Goal: Task Accomplishment & Management: Manage account settings

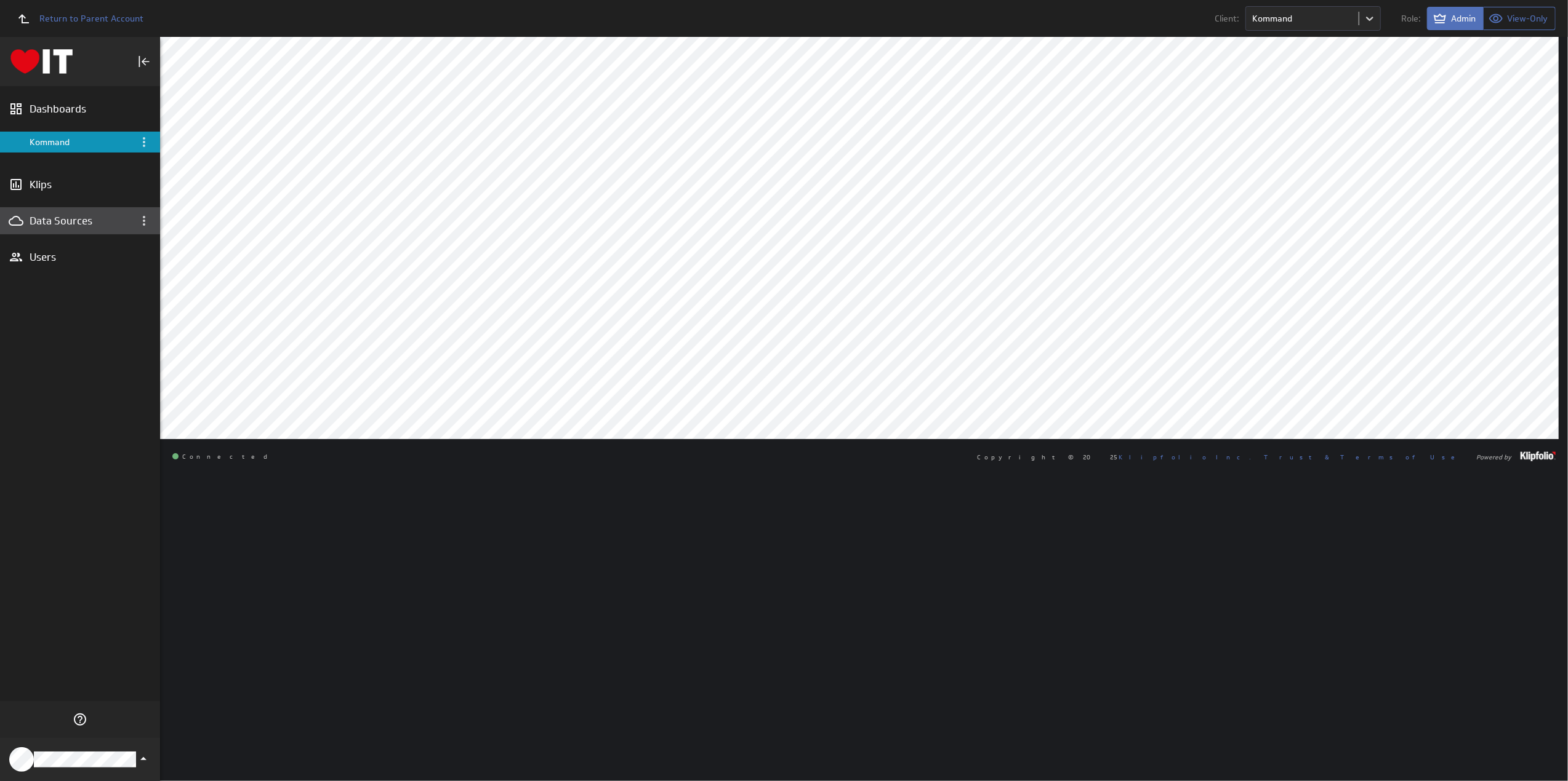
click at [53, 220] on div "Data Sources" at bounding box center [80, 220] width 101 height 14
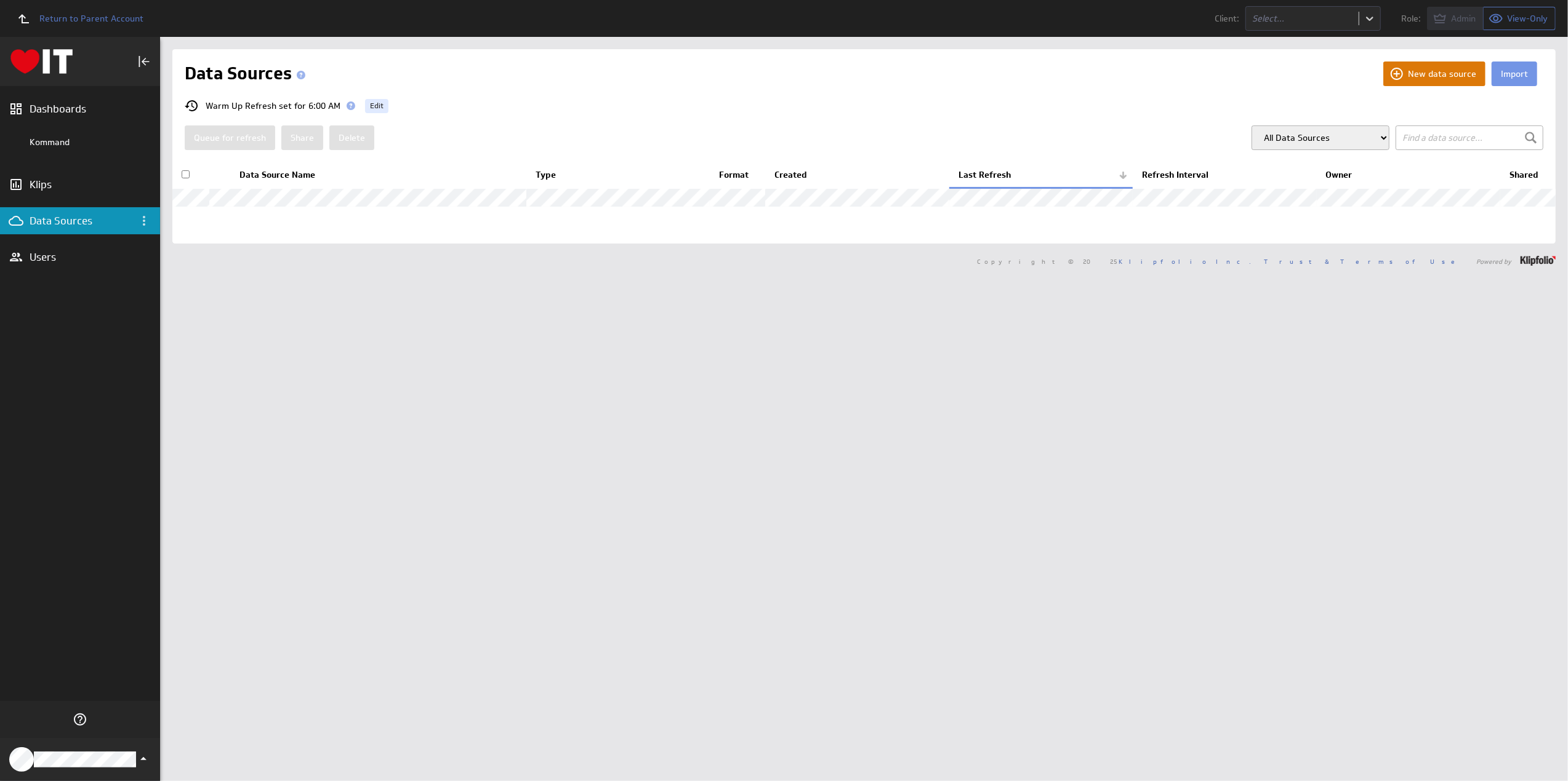
click at [1440, 73] on button "New data source" at bounding box center [1434, 73] width 102 height 24
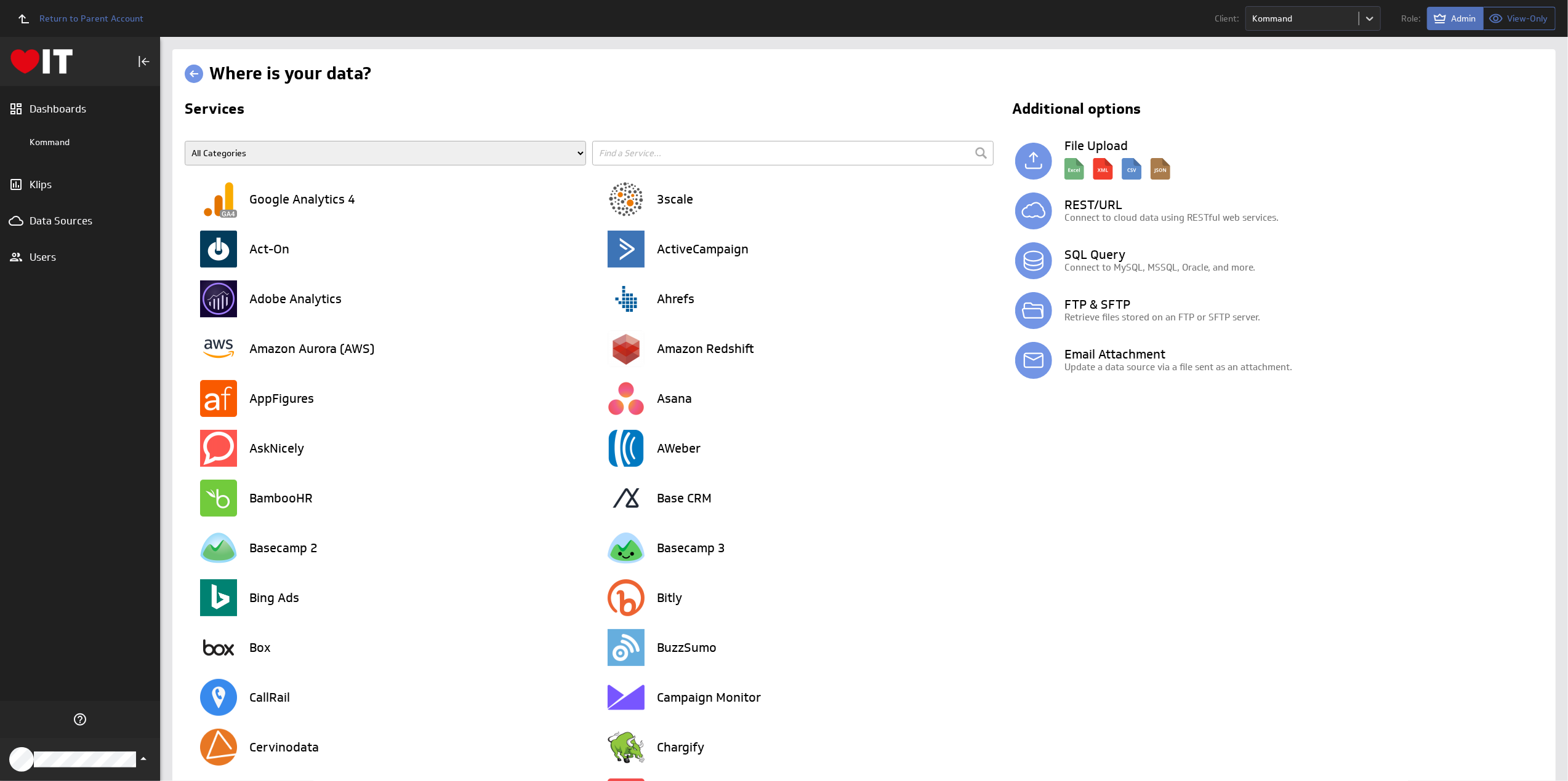
click at [752, 156] on input "text" at bounding box center [792, 153] width 401 height 24
type input "xer"
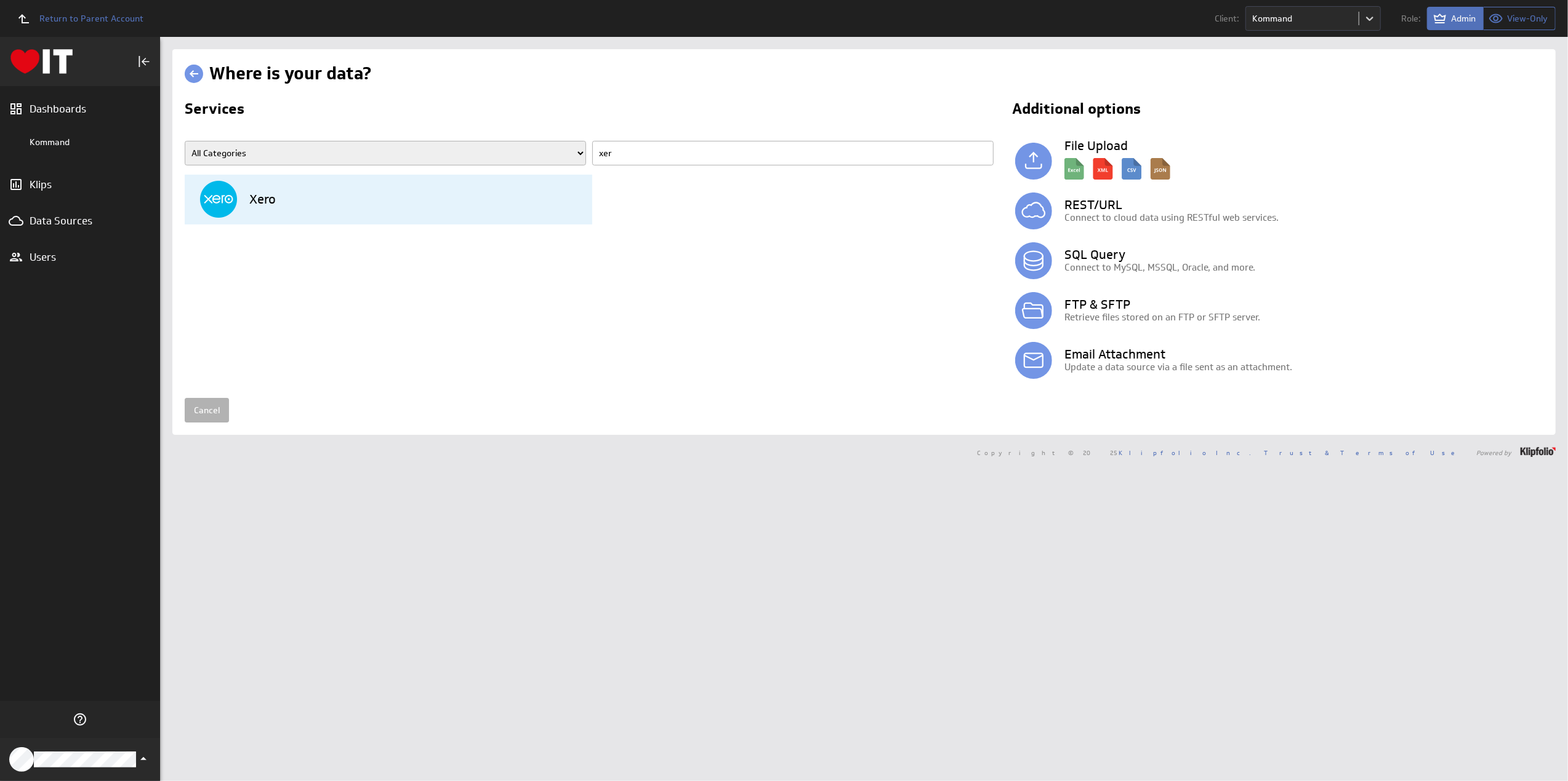
click at [344, 184] on div "Xero" at bounding box center [396, 199] width 392 height 50
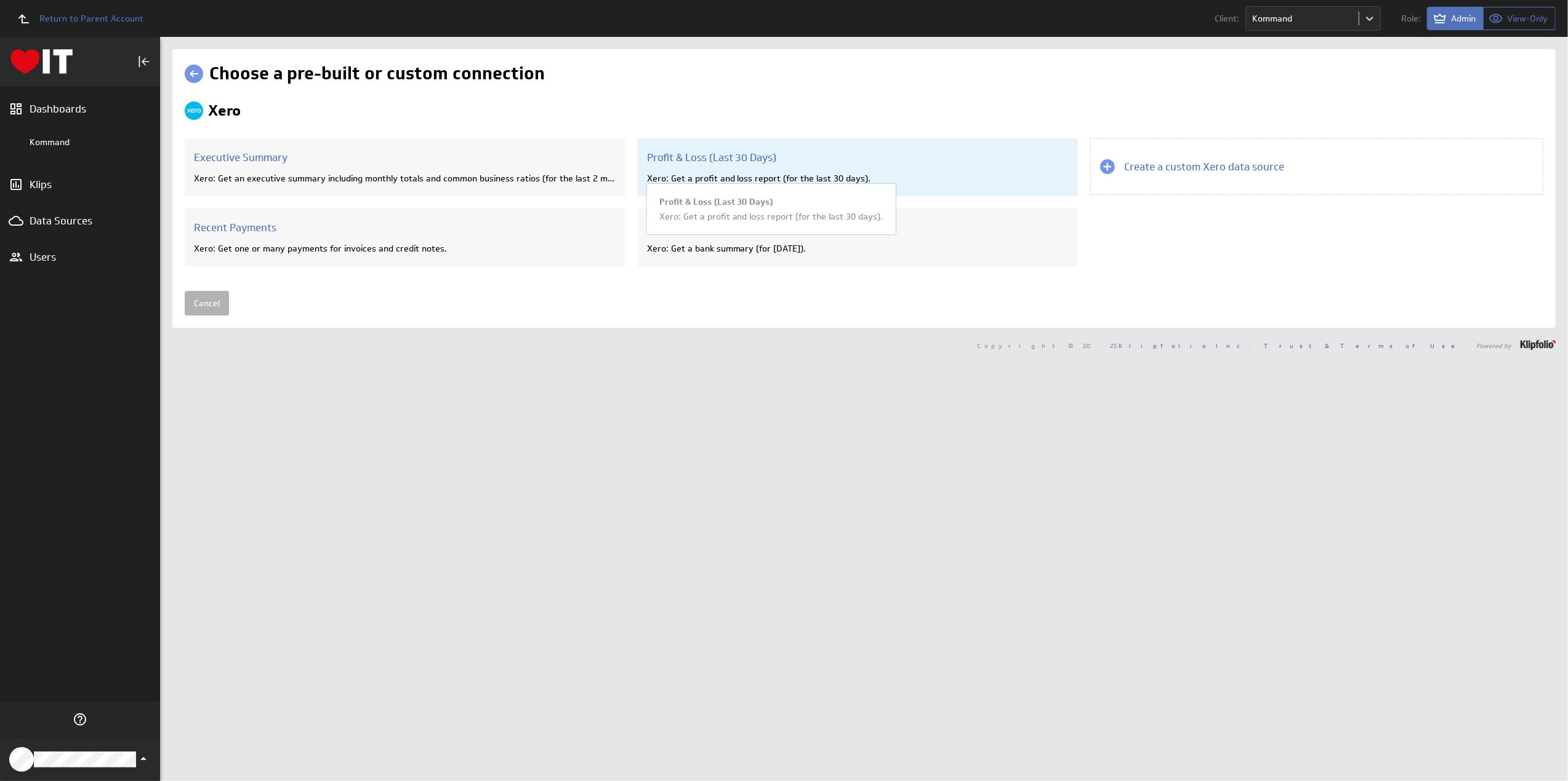
click at [719, 166] on div "Profit & Loss (Last 30 Days) Xero: Get a profit and loss report (for the last 3…" at bounding box center [858, 168] width 441 height 58
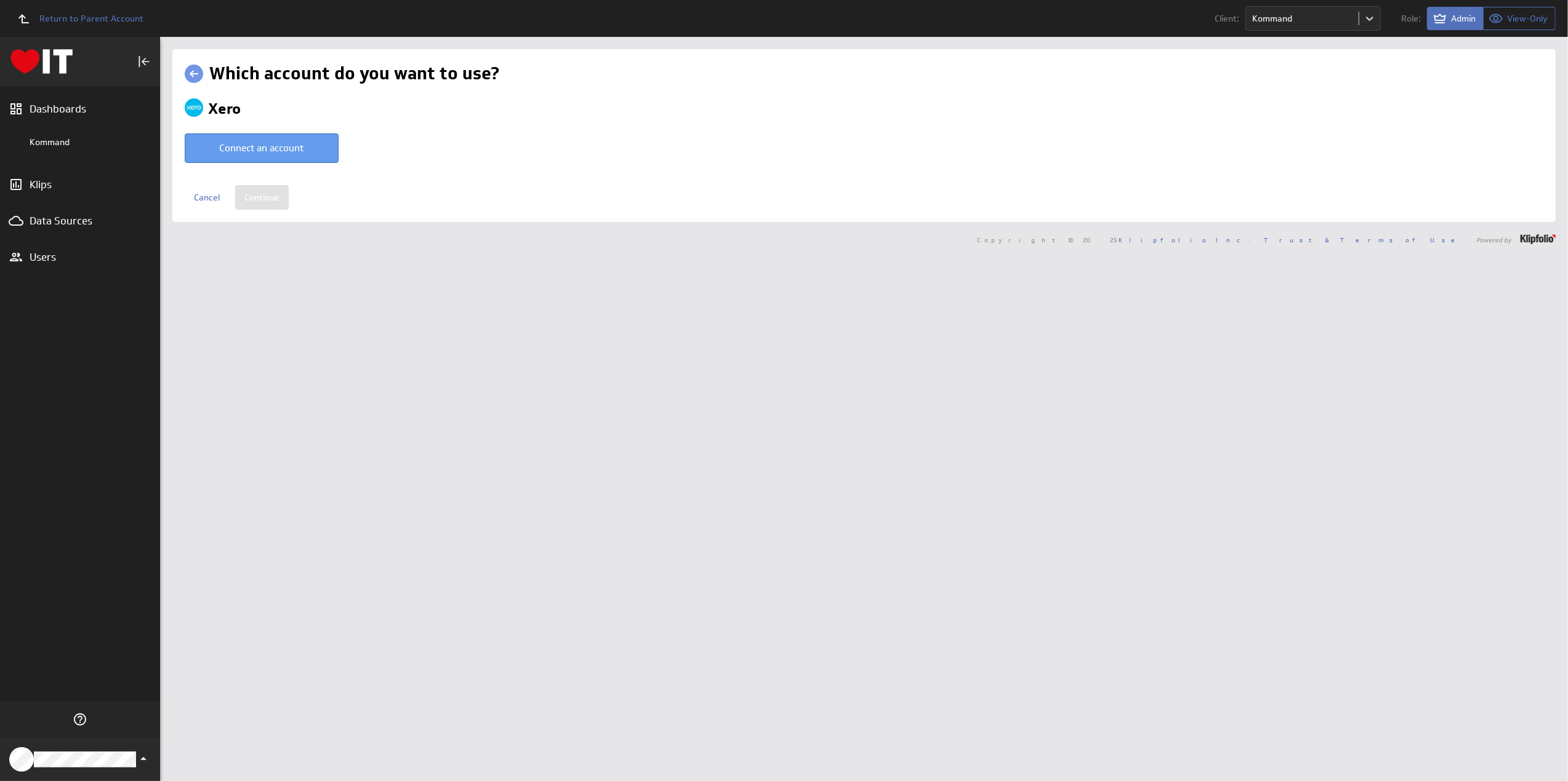
click at [289, 151] on button "Connect an account" at bounding box center [261, 148] width 154 height 30
type input "[PERSON_NAME] IT Limited @ Xero20 created [DATE] 4:31 AM AEST"
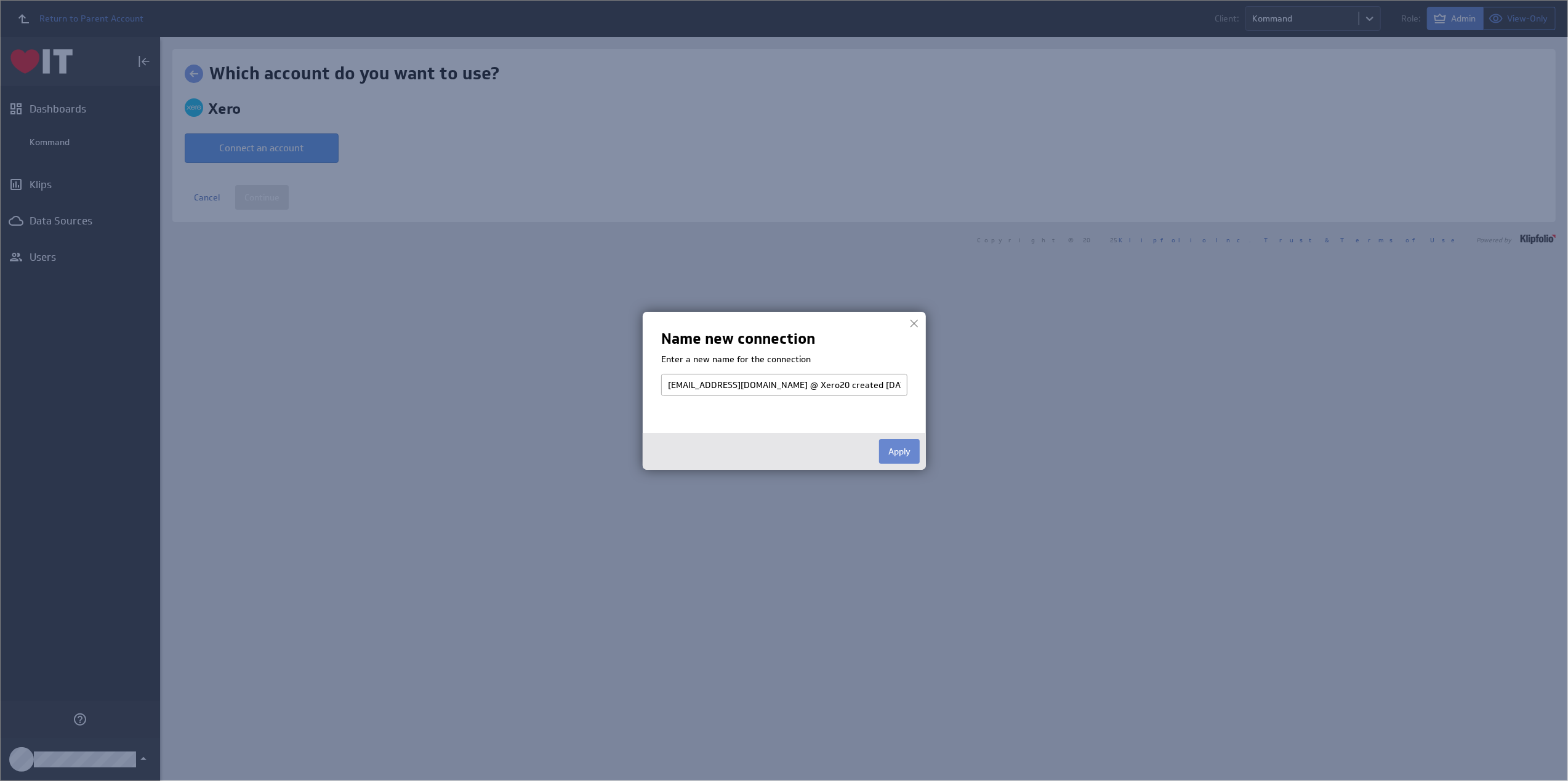
type input "kommand@hartit.io @ Xero20 created Sep 26, 2025 at 4:31 AM AEST"
click at [905, 448] on button "Apply" at bounding box center [899, 452] width 41 height 24
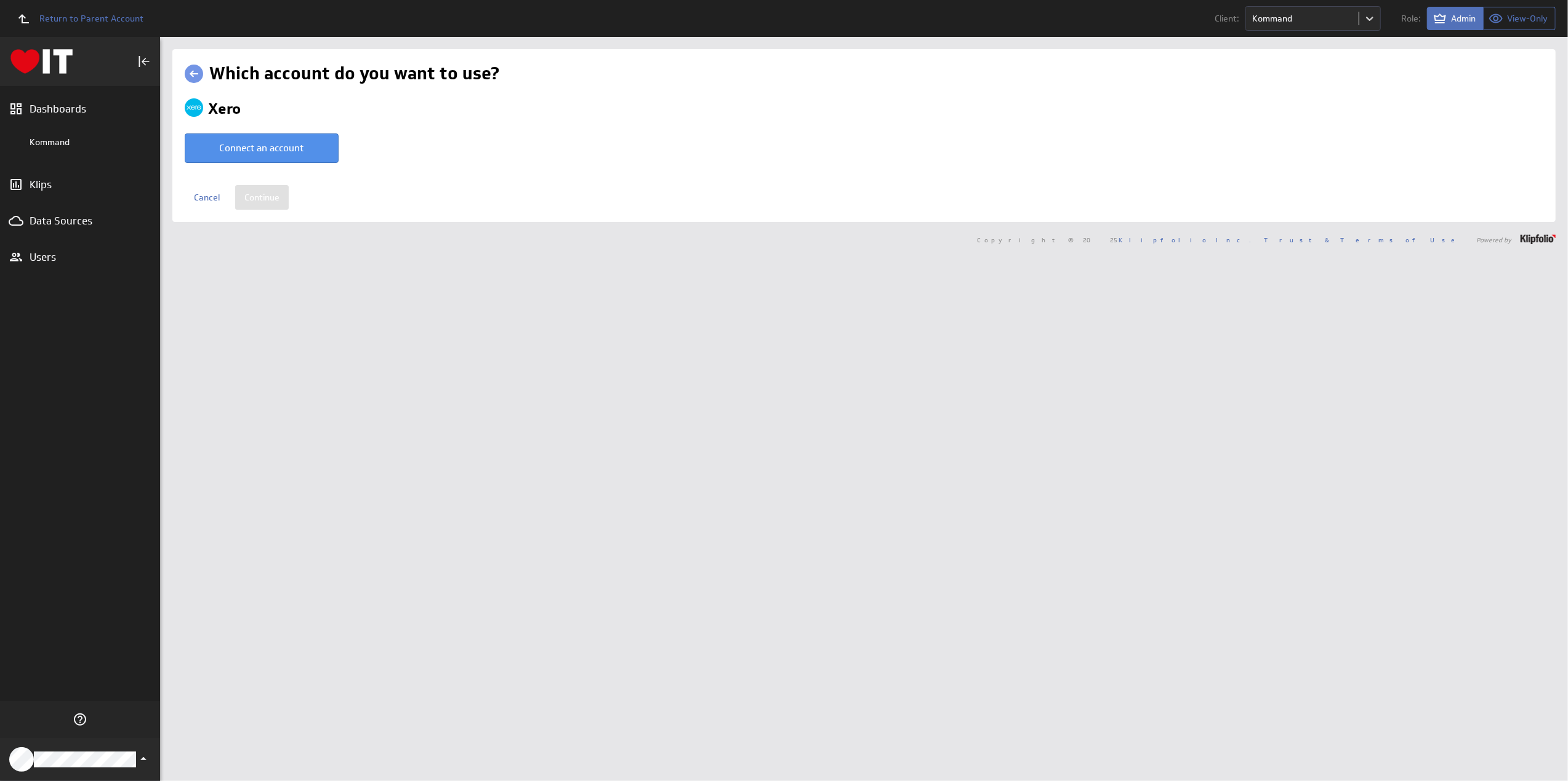
select select "c9375140a2aa30f25de2bcb79ab93056"
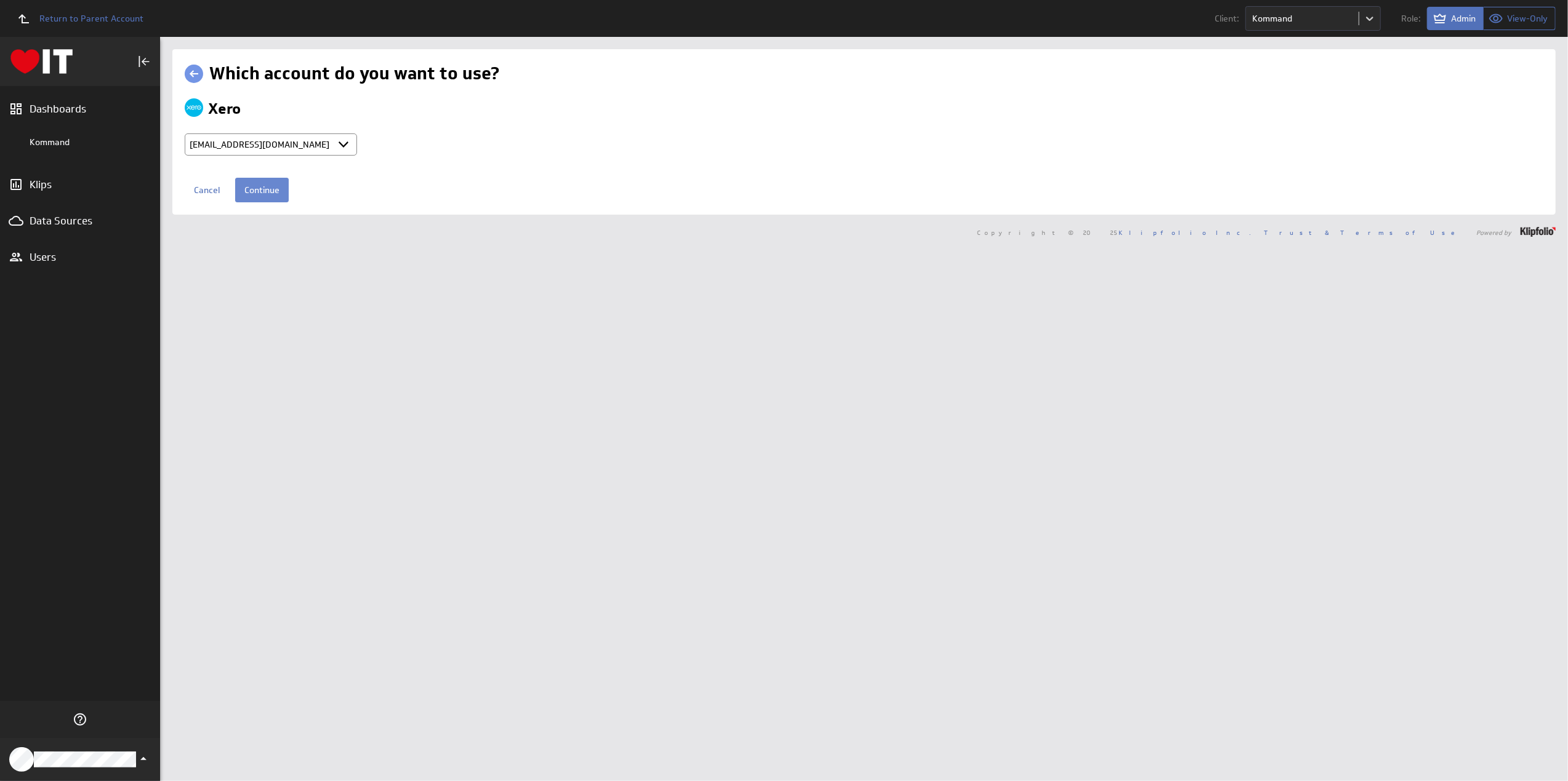
click at [266, 189] on input "Continue" at bounding box center [262, 190] width 54 height 24
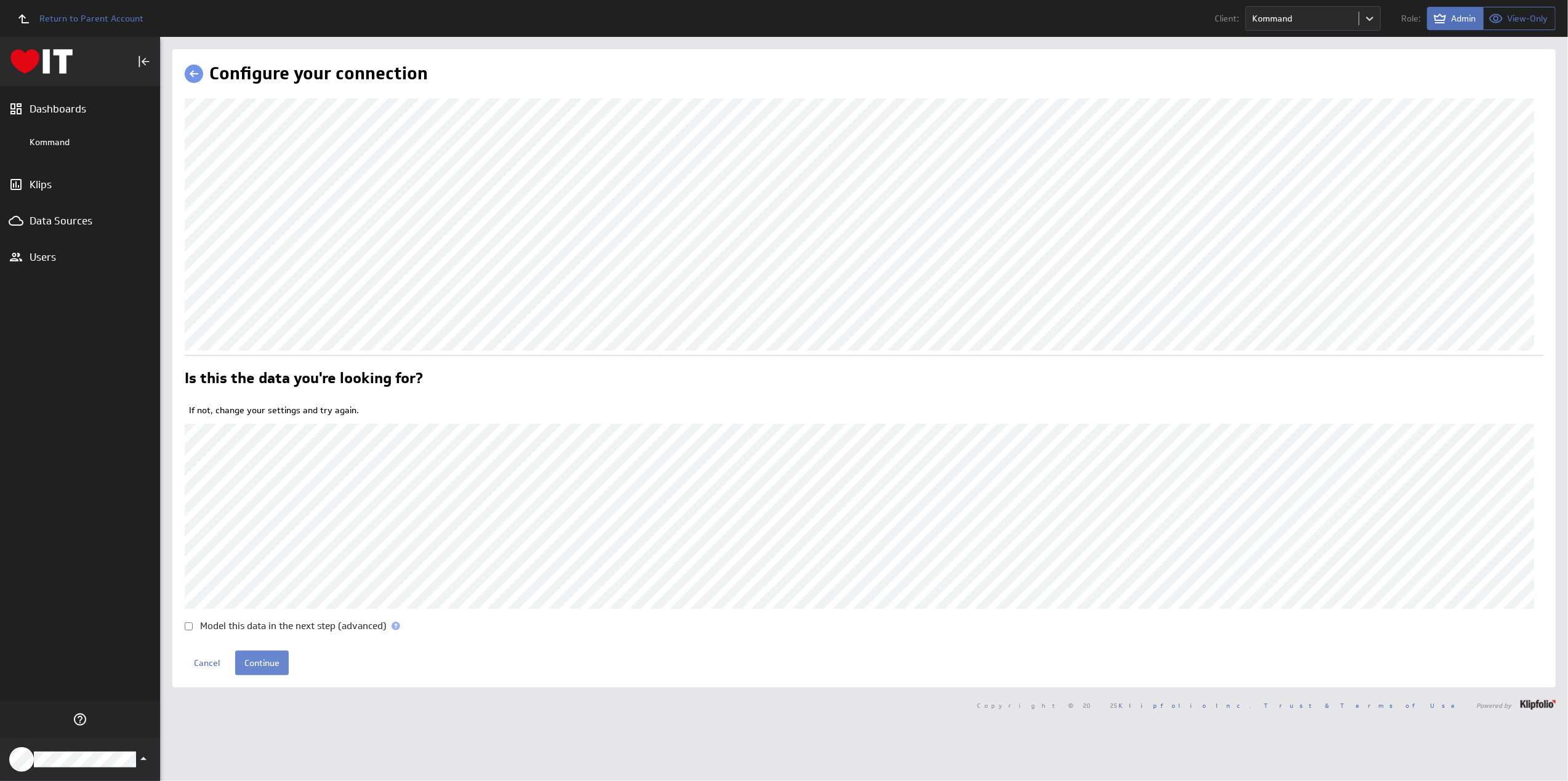
click at [254, 675] on input "Continue" at bounding box center [262, 663] width 54 height 24
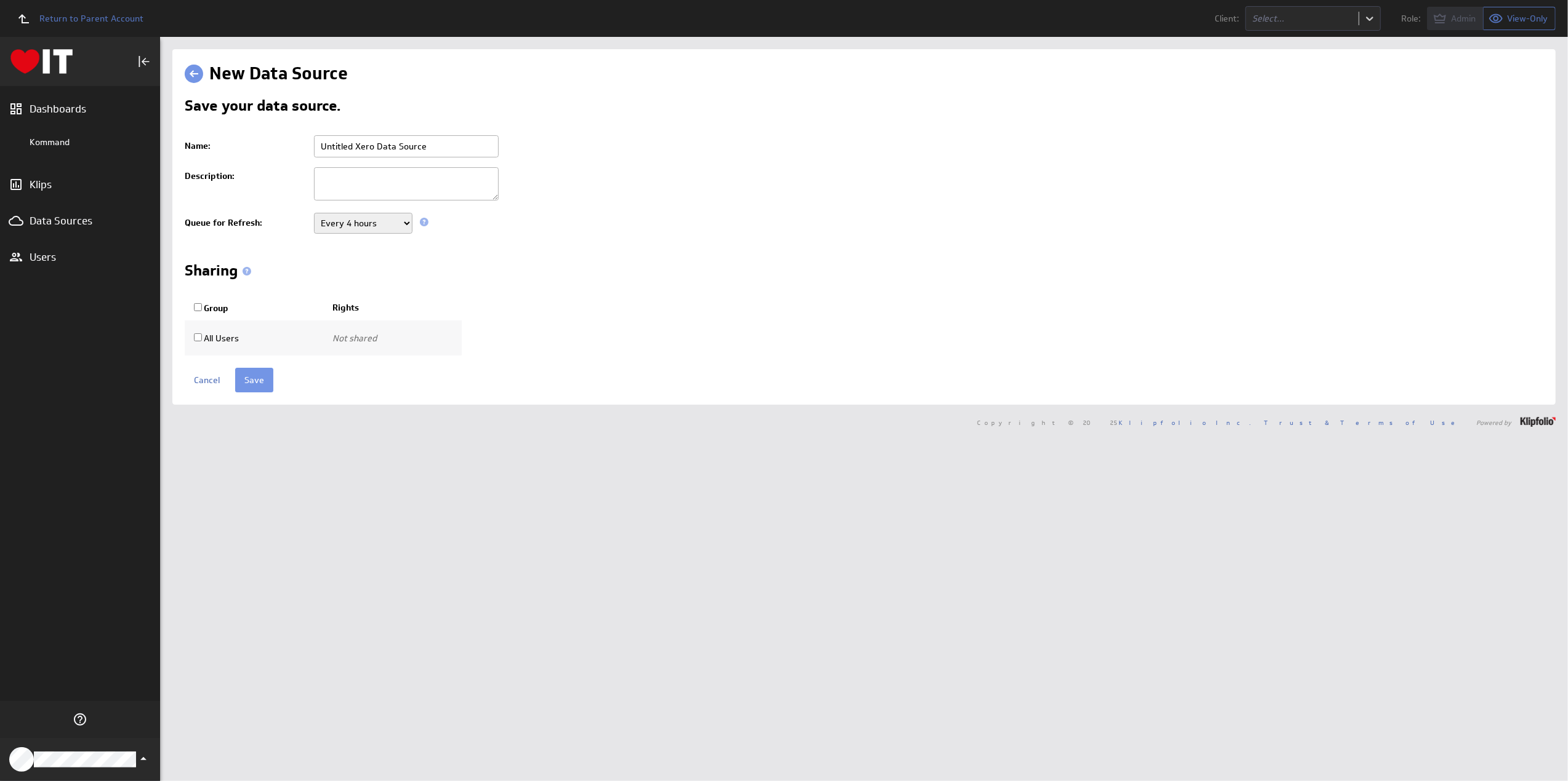
click at [459, 146] on input "Untitled Xero Data Source" at bounding box center [406, 146] width 184 height 22
type input "L"
type input "Kommand - Xero - Last 30 days p and l to be deleted"
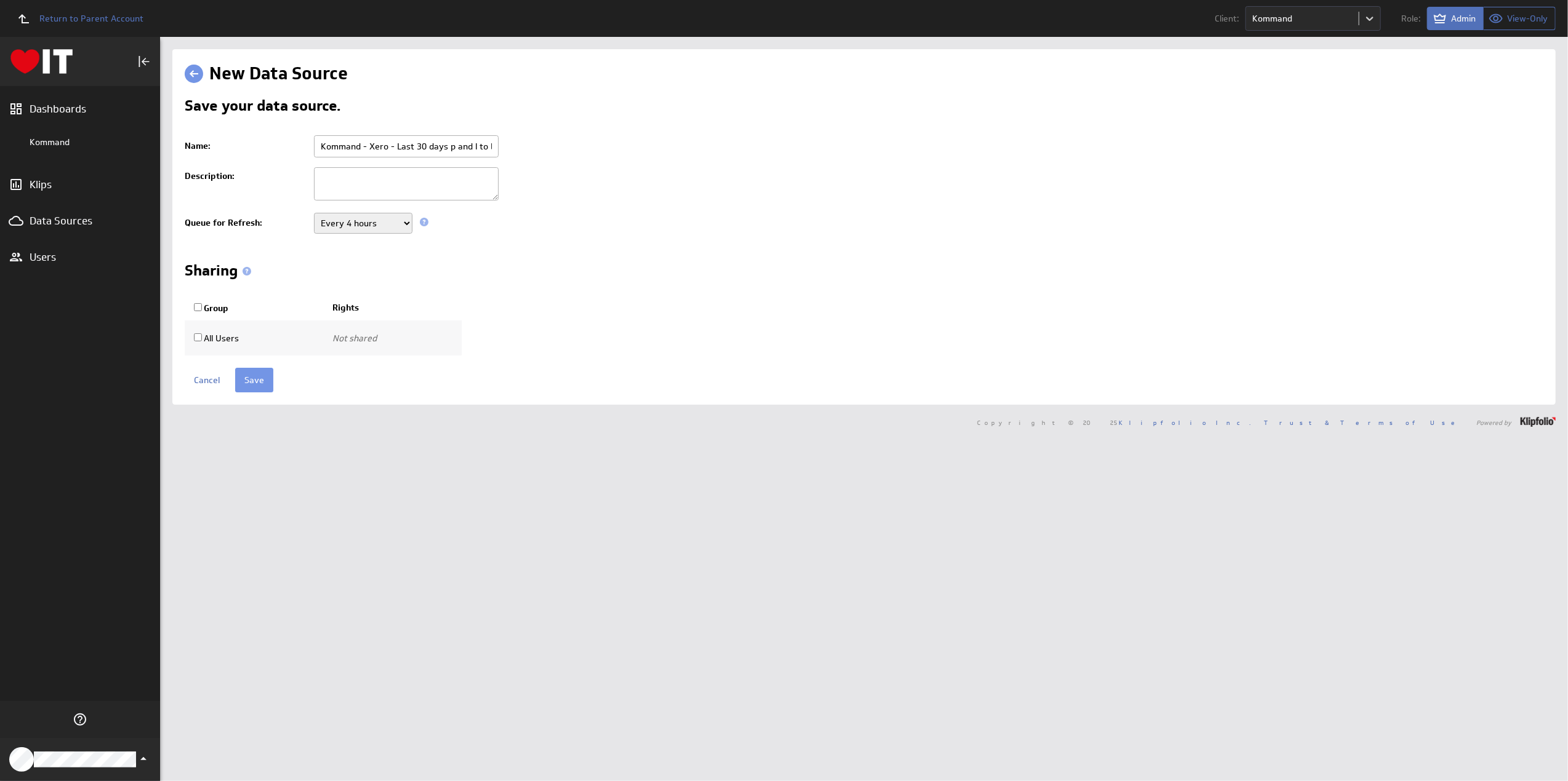
click at [356, 224] on select "Never Every minute Every 5 minutes Every 15 minutes Every 30 minutes Every hour…" at bounding box center [363, 223] width 99 height 21
click at [251, 372] on input "Save" at bounding box center [254, 380] width 38 height 24
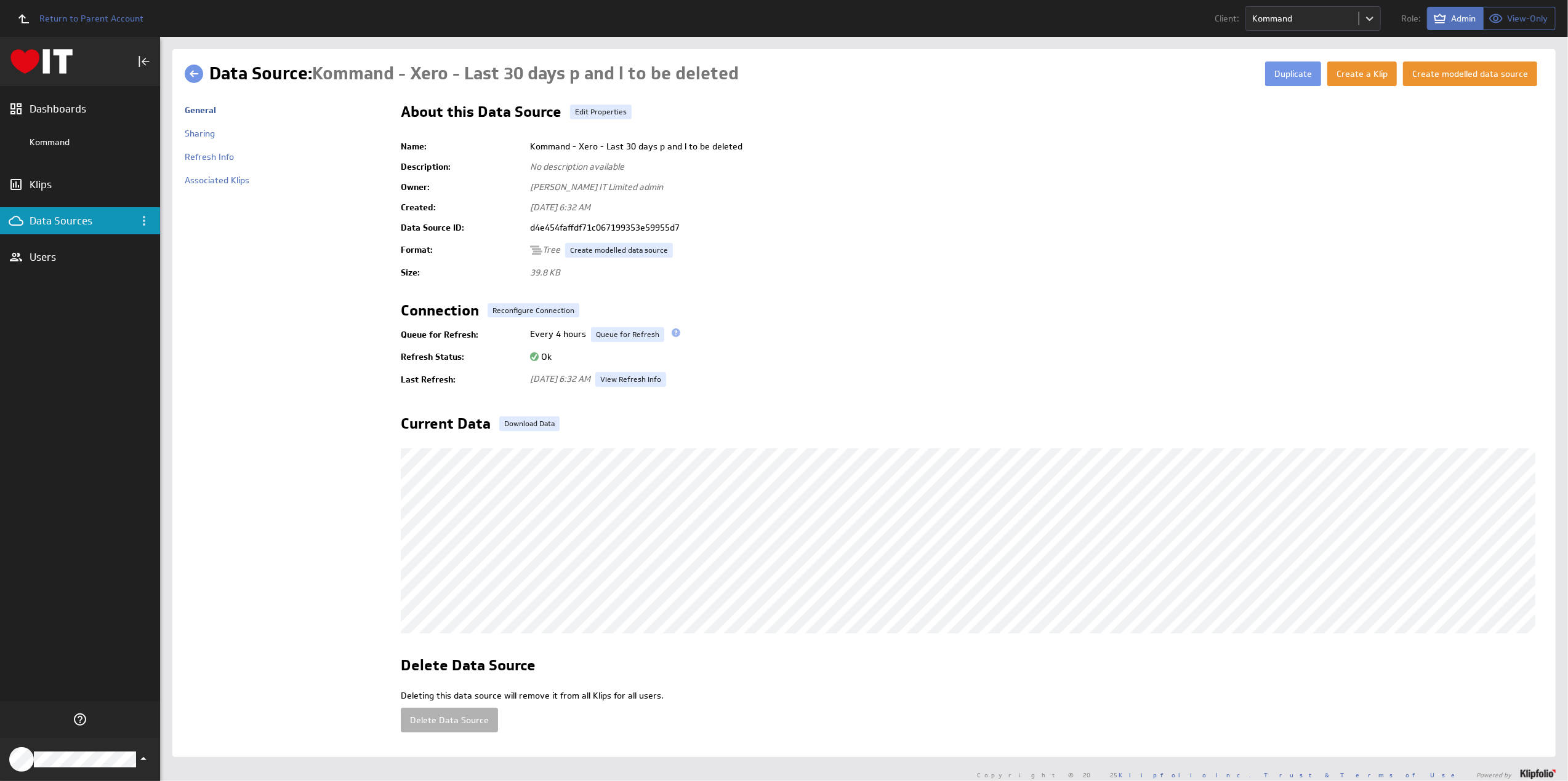
click at [191, 69] on link at bounding box center [193, 73] width 19 height 19
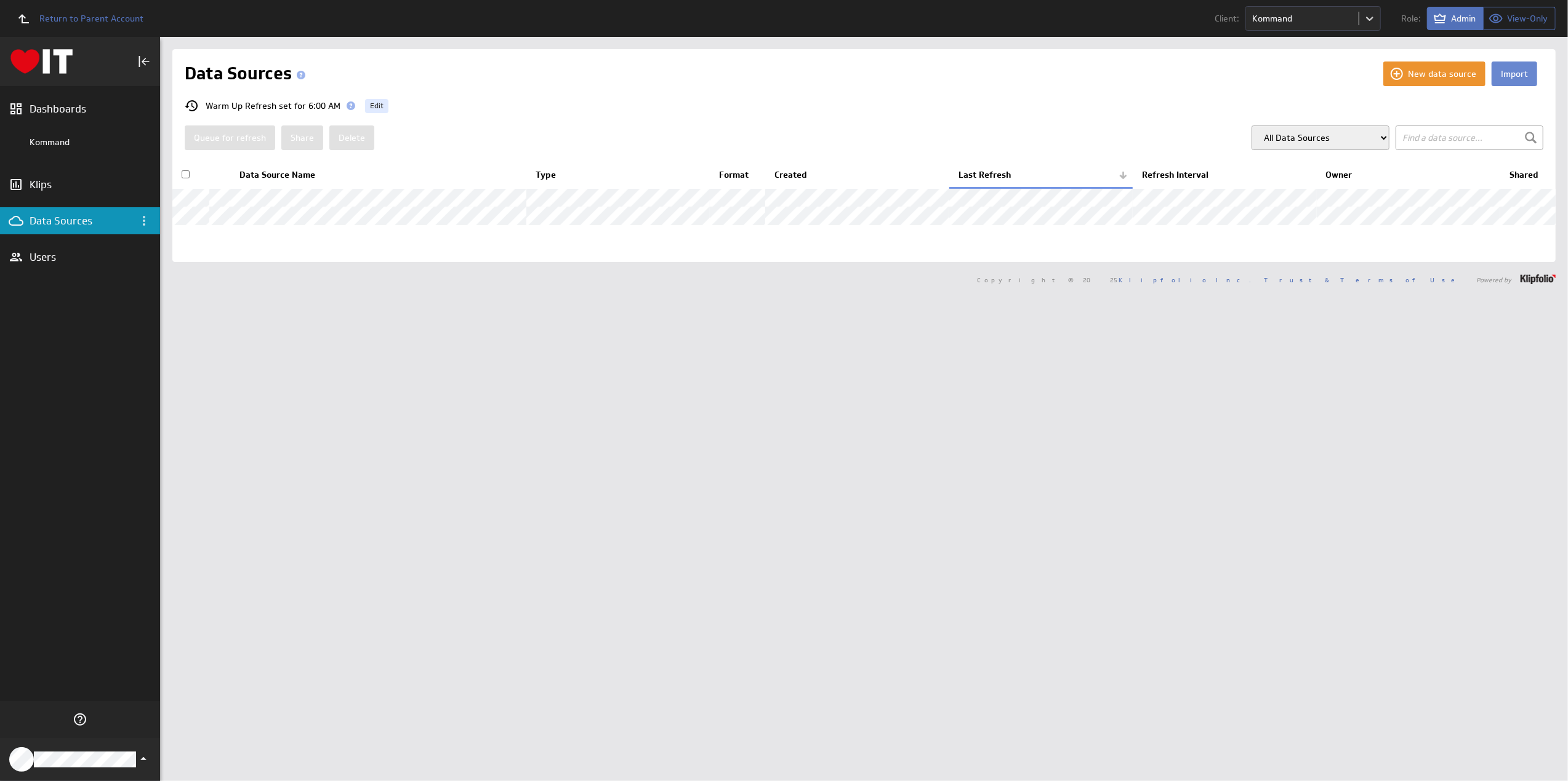
click at [1502, 72] on button "Import" at bounding box center [1514, 73] width 46 height 24
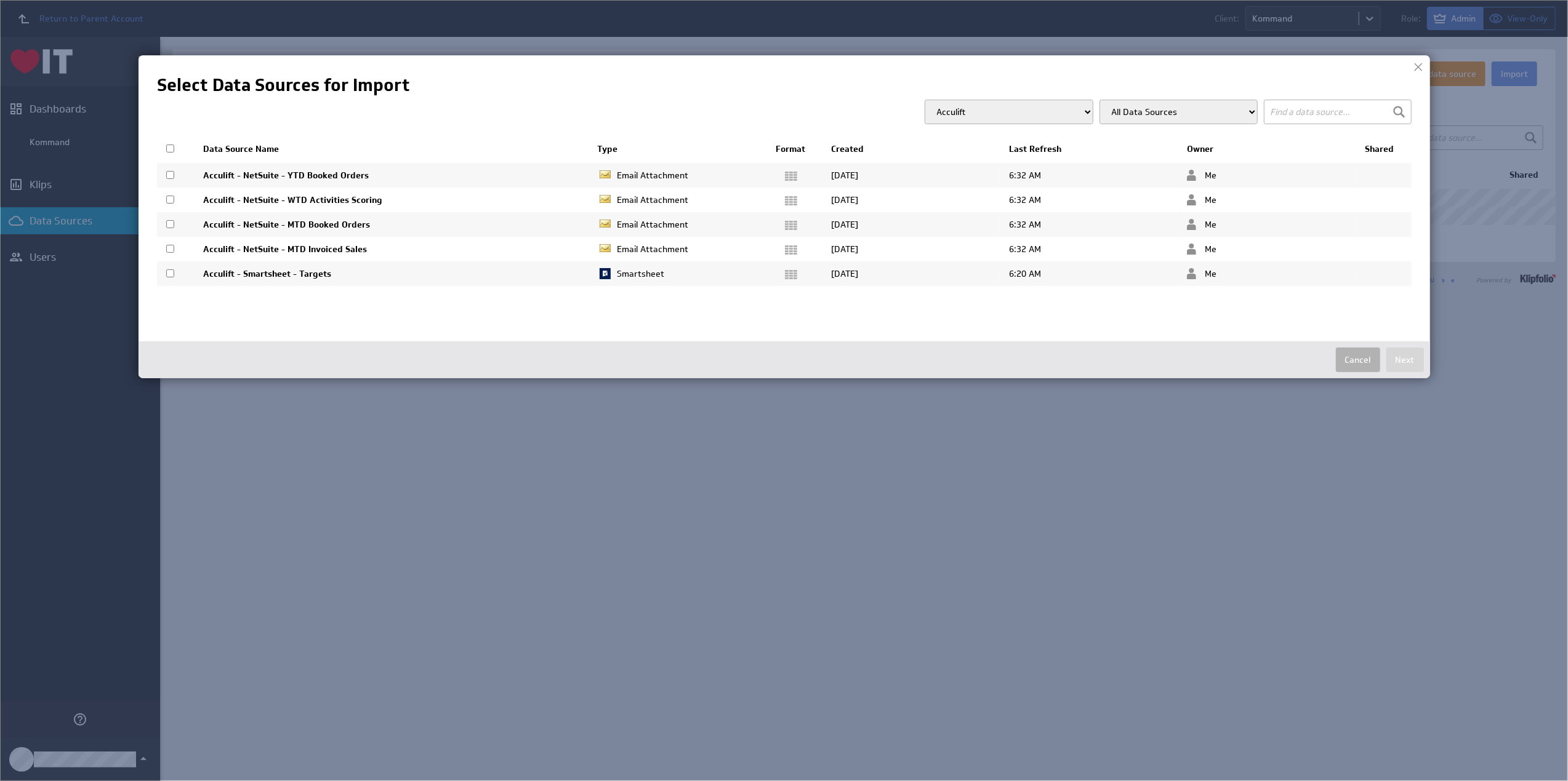
click at [995, 108] on select "Acculift Accuquip Active Healthcare Advance Build Aero Healthcare AFM Group All…" at bounding box center [1009, 112] width 169 height 24
select select "10aa509d9500c4c2efb28b61920a60f8"
click at [948, 100] on select "Acculift Accuquip Active Healthcare Advance Build Aero Healthcare AFM Group All…" at bounding box center [1009, 112] width 169 height 24
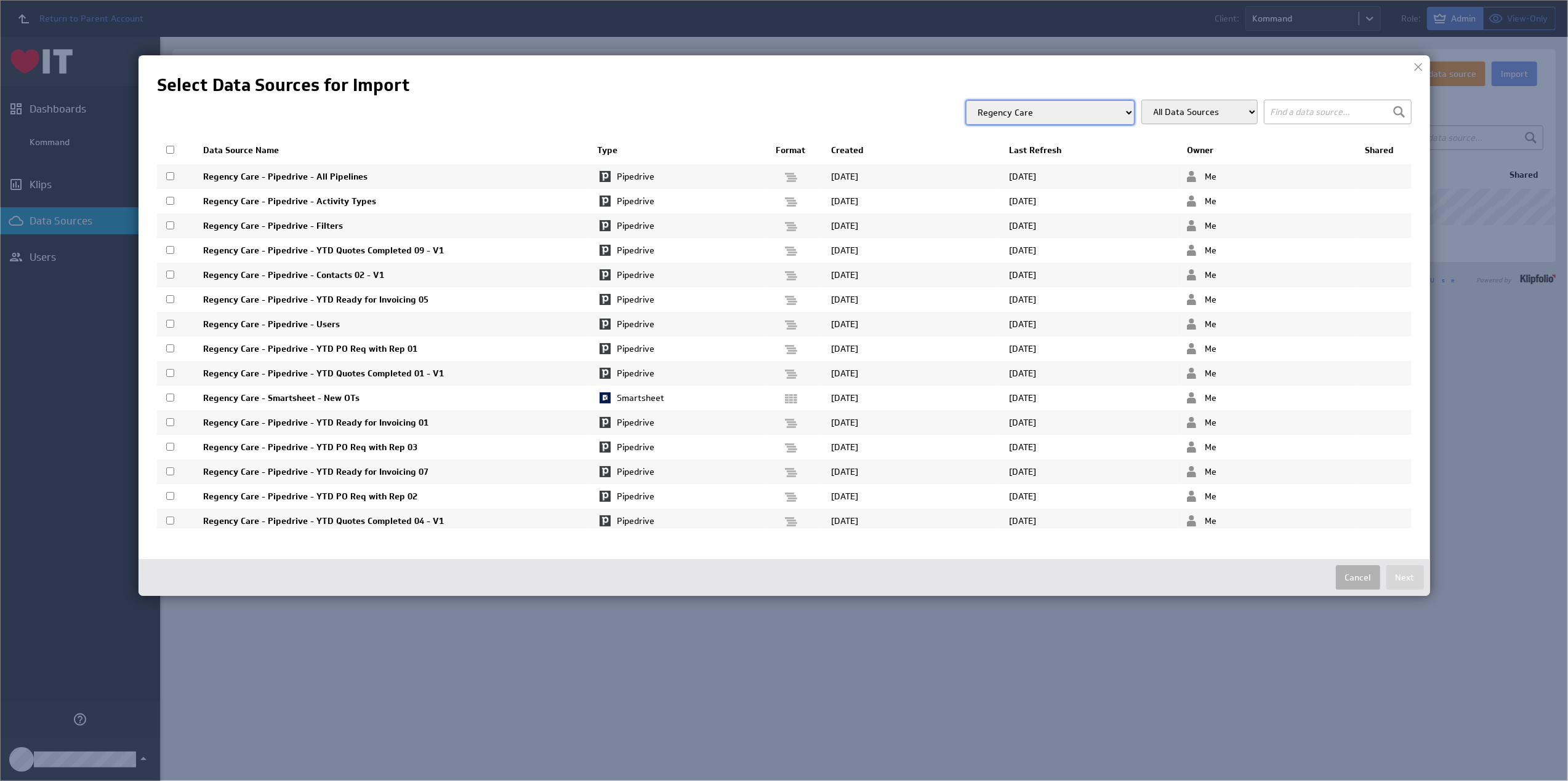
click at [170, 175] on input "checkbox" at bounding box center [170, 176] width 8 height 8
checkbox input "true"
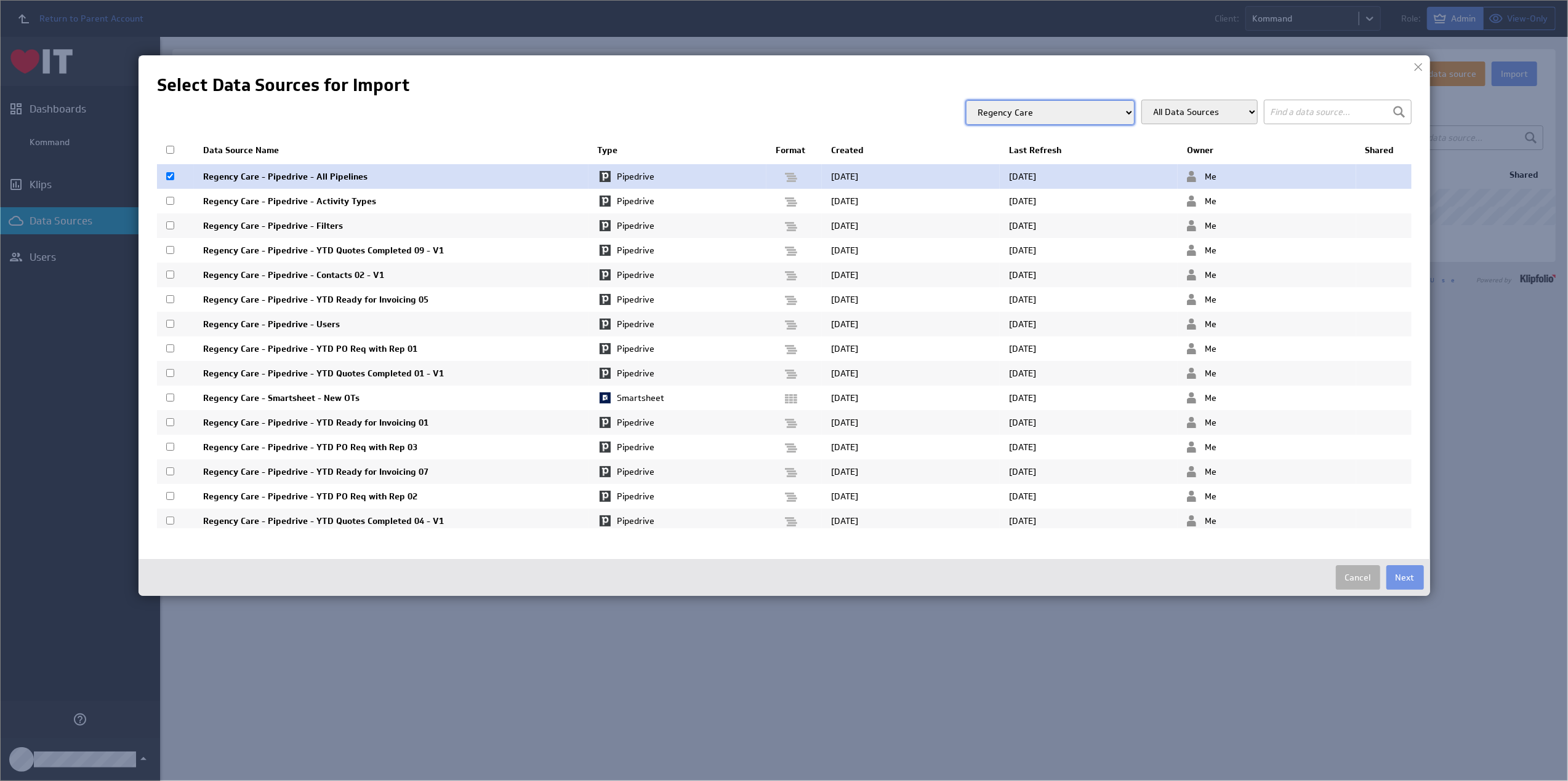
click at [171, 198] on input "checkbox" at bounding box center [170, 201] width 8 height 8
checkbox input "true"
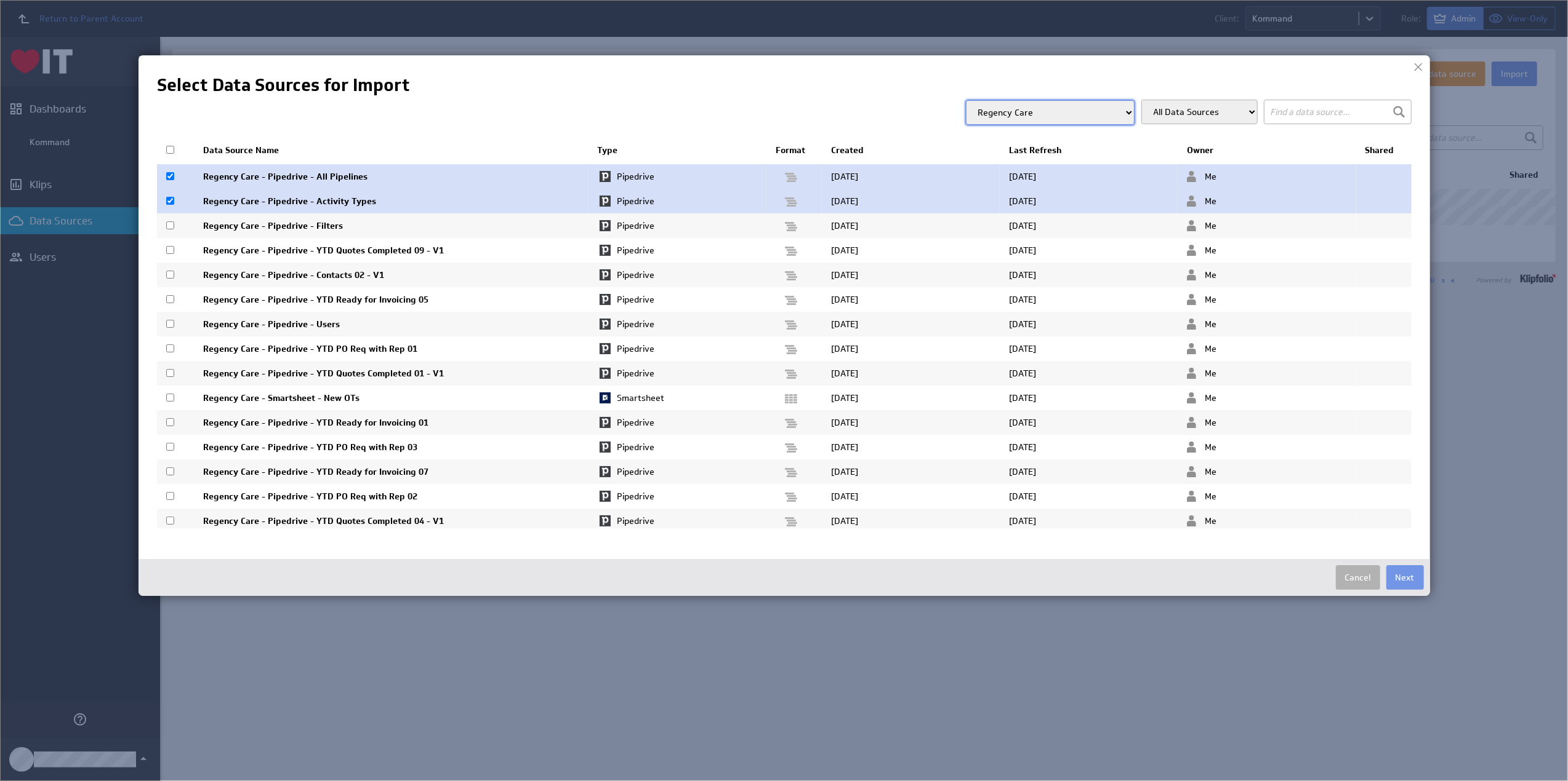
click at [168, 320] on input "checkbox" at bounding box center [170, 323] width 8 height 8
checkbox input "true"
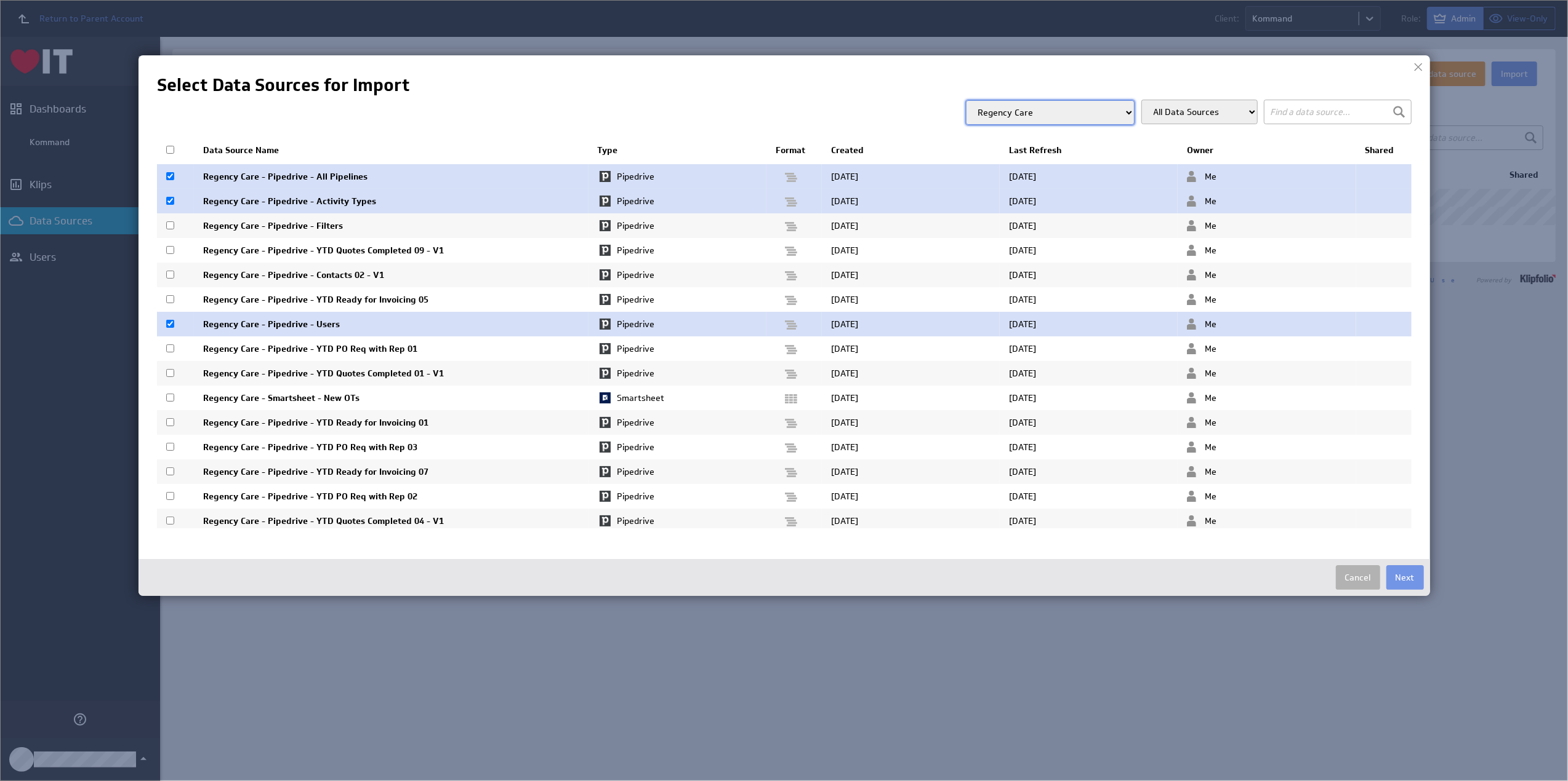
scroll to position [44, 0]
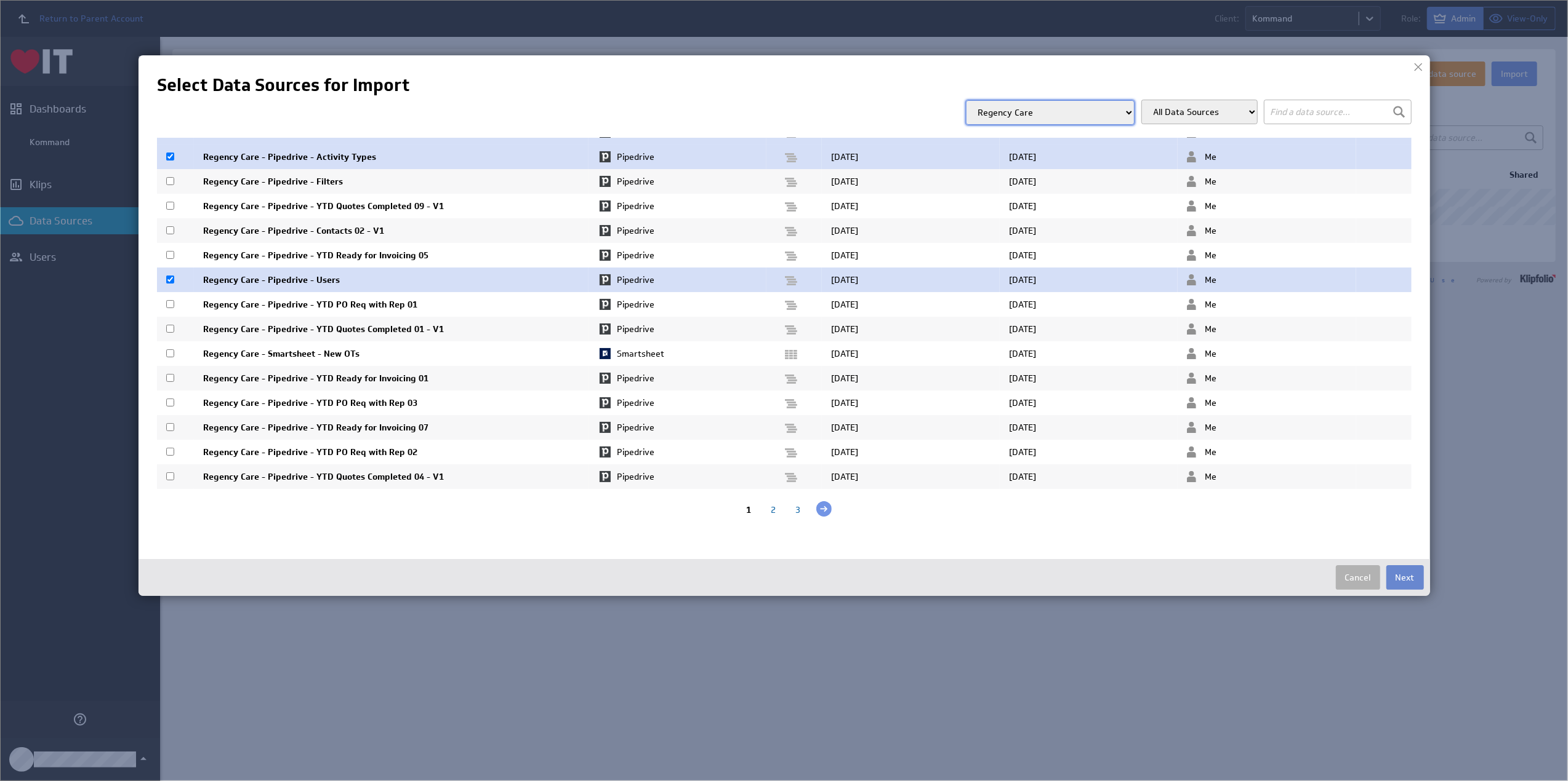
click at [1404, 573] on button "Next" at bounding box center [1405, 577] width 37 height 24
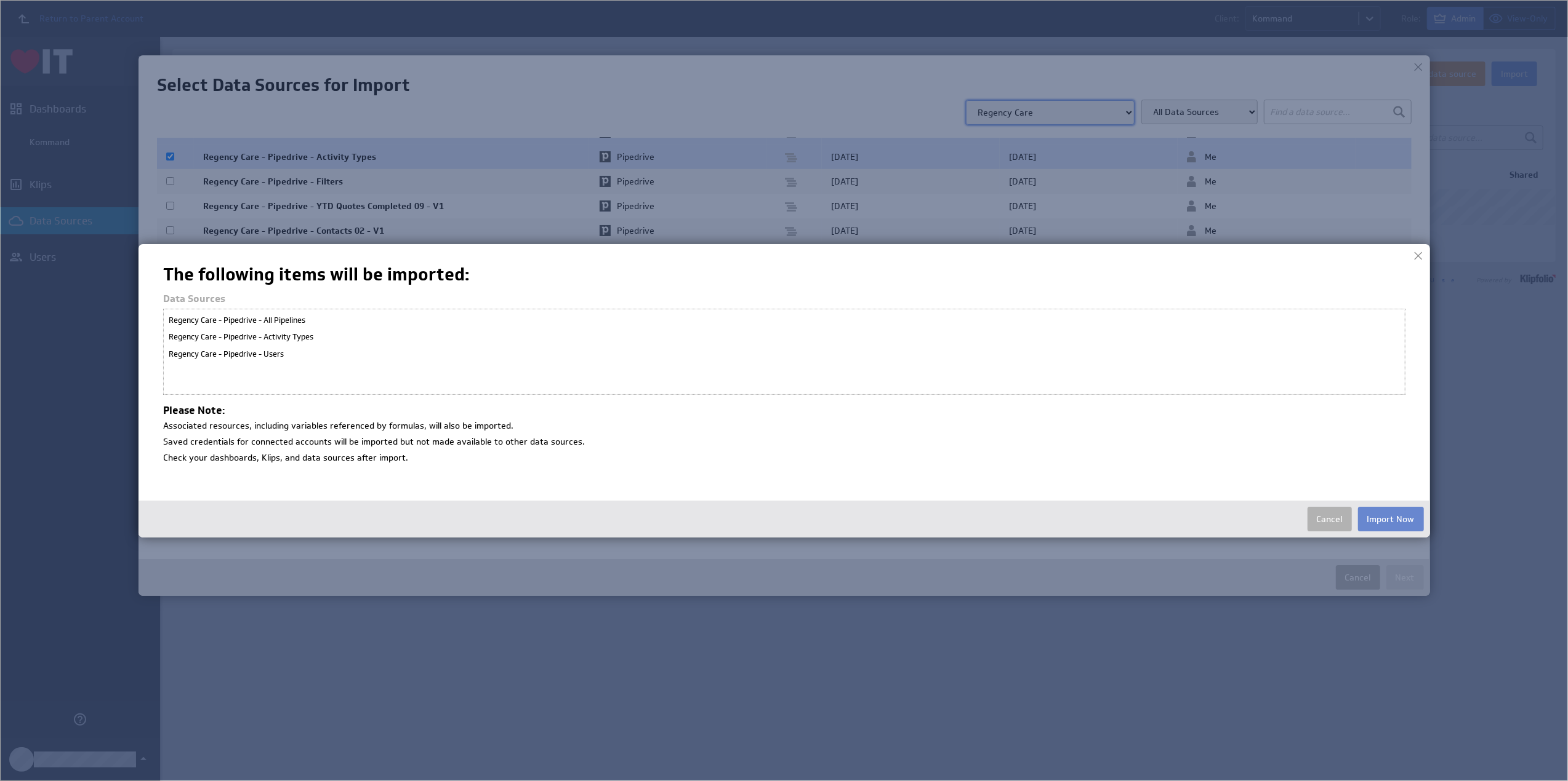
click at [1385, 521] on button "Import Now" at bounding box center [1391, 519] width 66 height 24
select select "10aa509d9500c4c2efb28b61920a60f8"
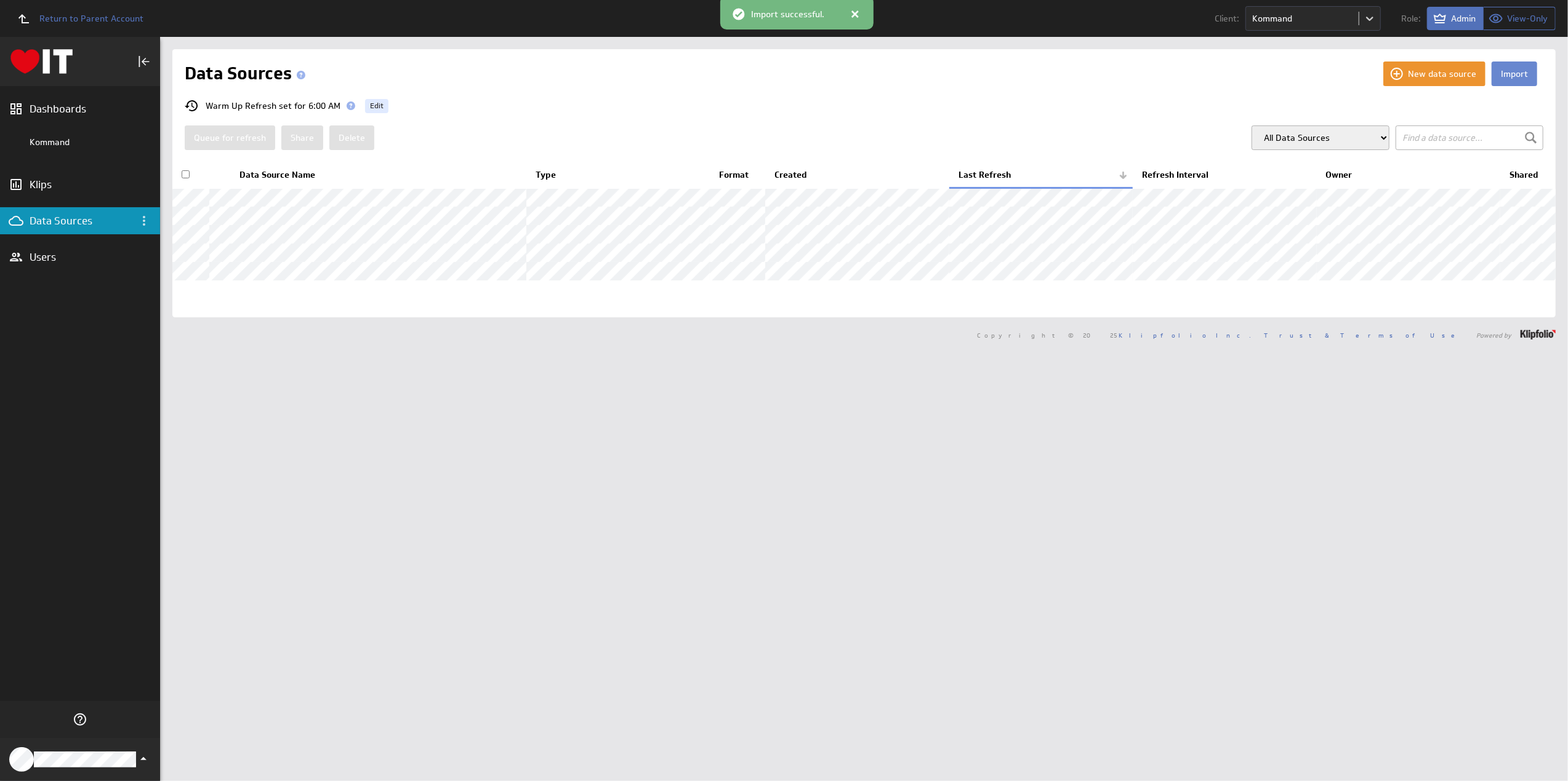
click at [1500, 75] on button "Import" at bounding box center [1514, 73] width 46 height 24
select select "10aa509d9500c4c2efb28b61920a60f8"
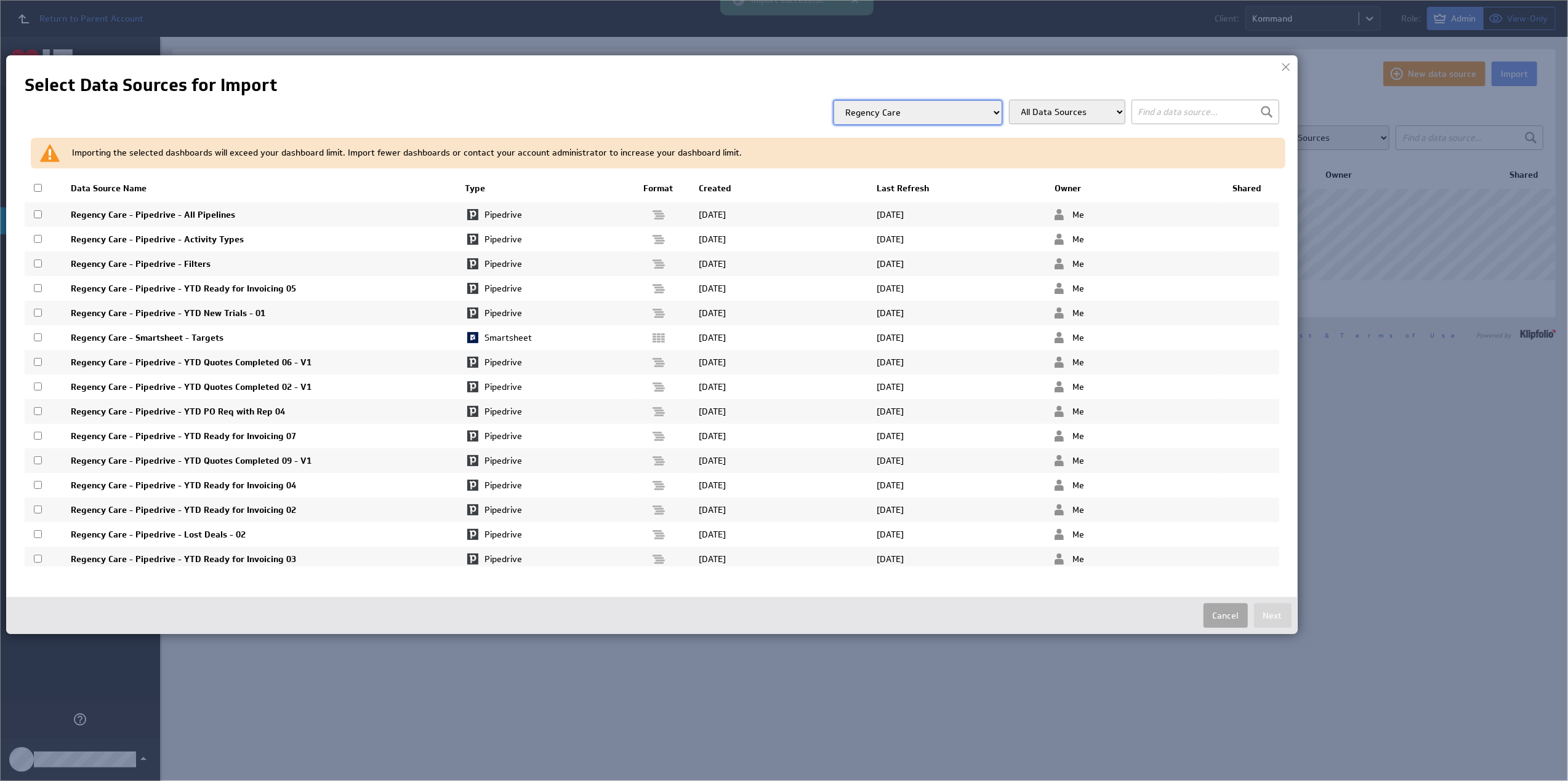
click at [1223, 612] on button "Cancel" at bounding box center [1225, 616] width 44 height 24
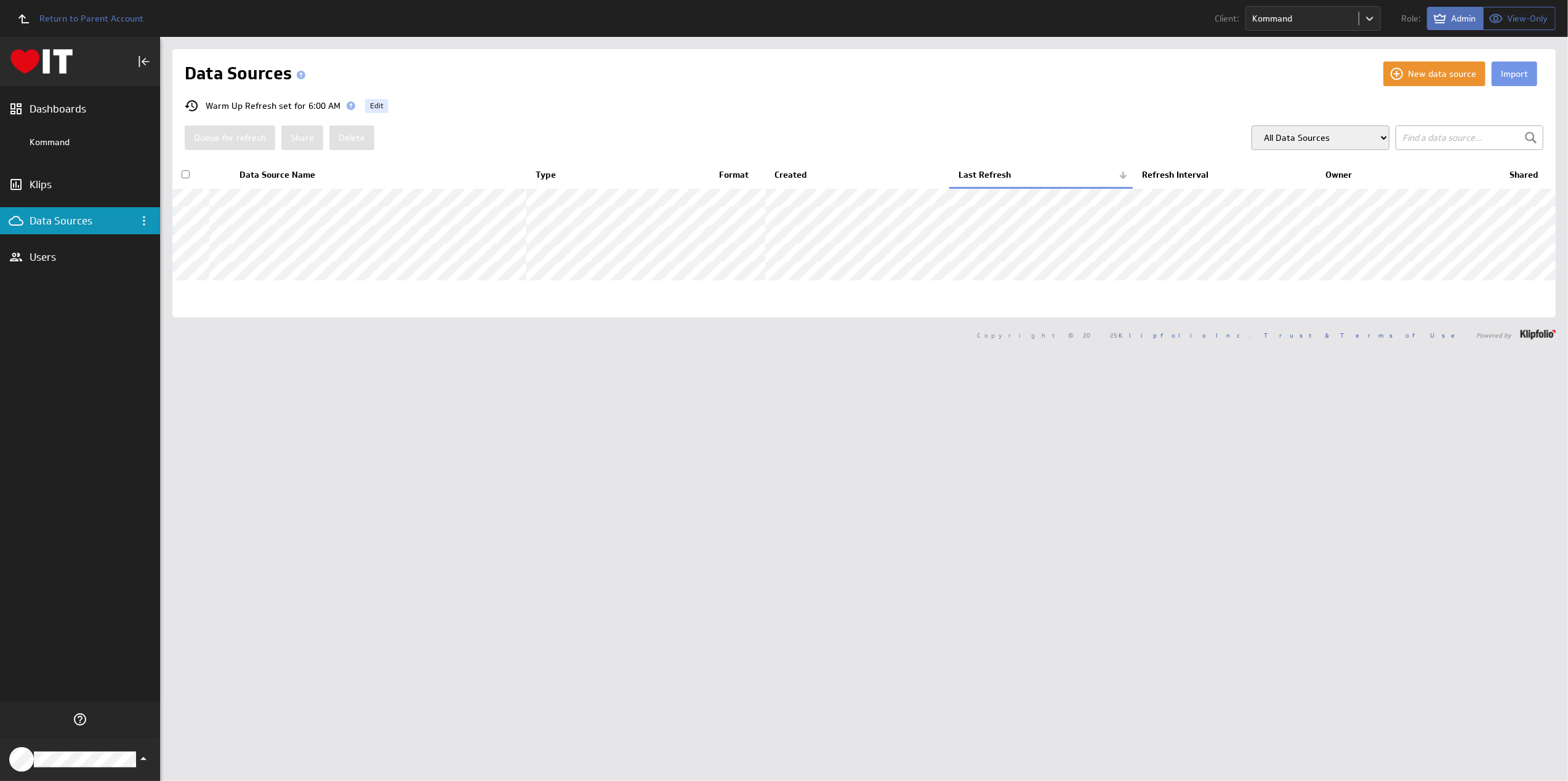
click at [1217, 562] on div "Import New data source Data Sources Warm Up Refresh set for 6:00 AM Edit Queue …" at bounding box center [863, 409] width 1407 height 744
click at [1505, 78] on button "Import" at bounding box center [1514, 73] width 46 height 24
select select "10aa509d9500c4c2efb28b61920a60f8"
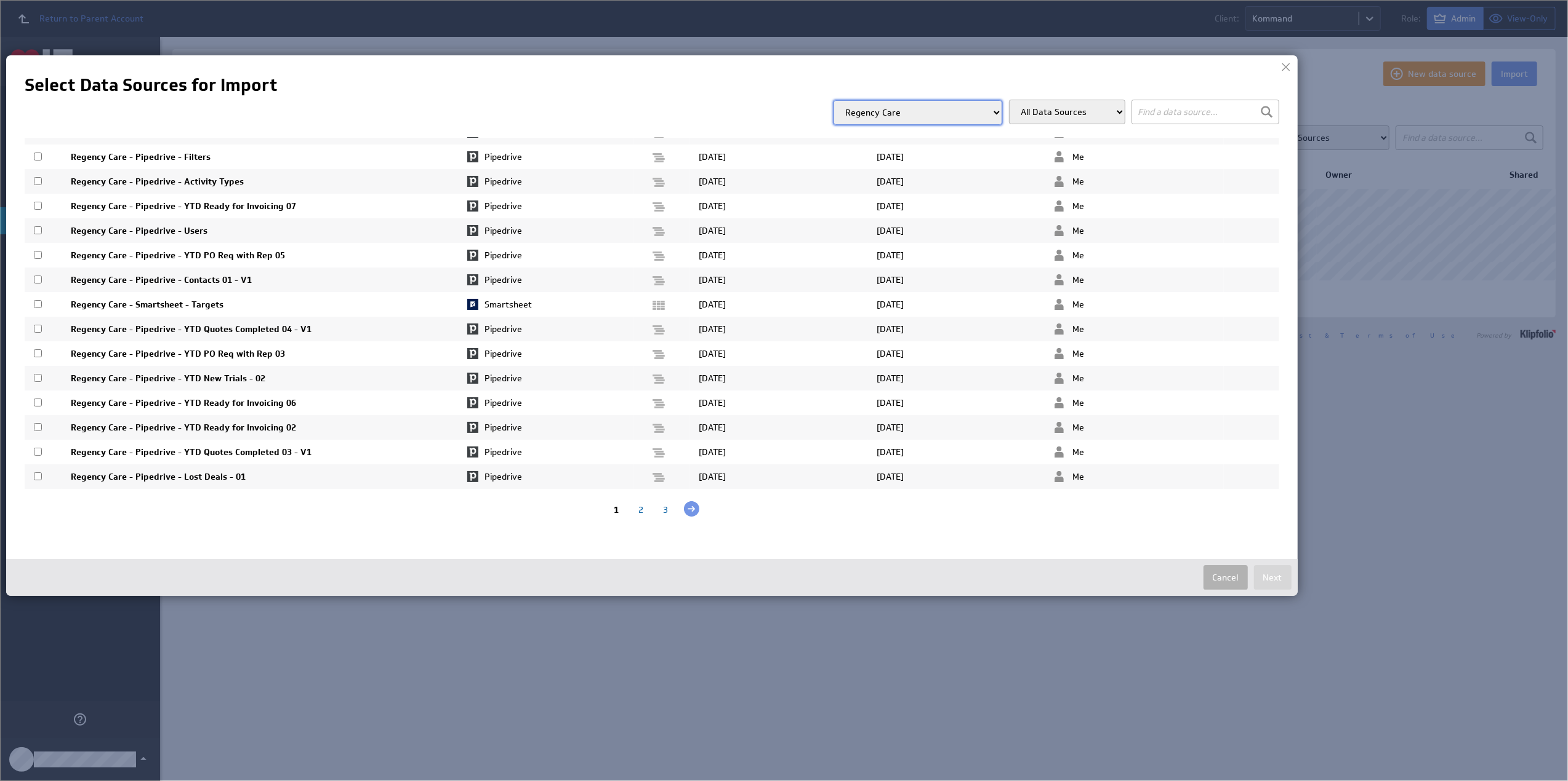
click at [636, 510] on div "2" at bounding box center [641, 510] width 24 height 12
click at [671, 512] on div "3" at bounding box center [676, 510] width 24 height 12
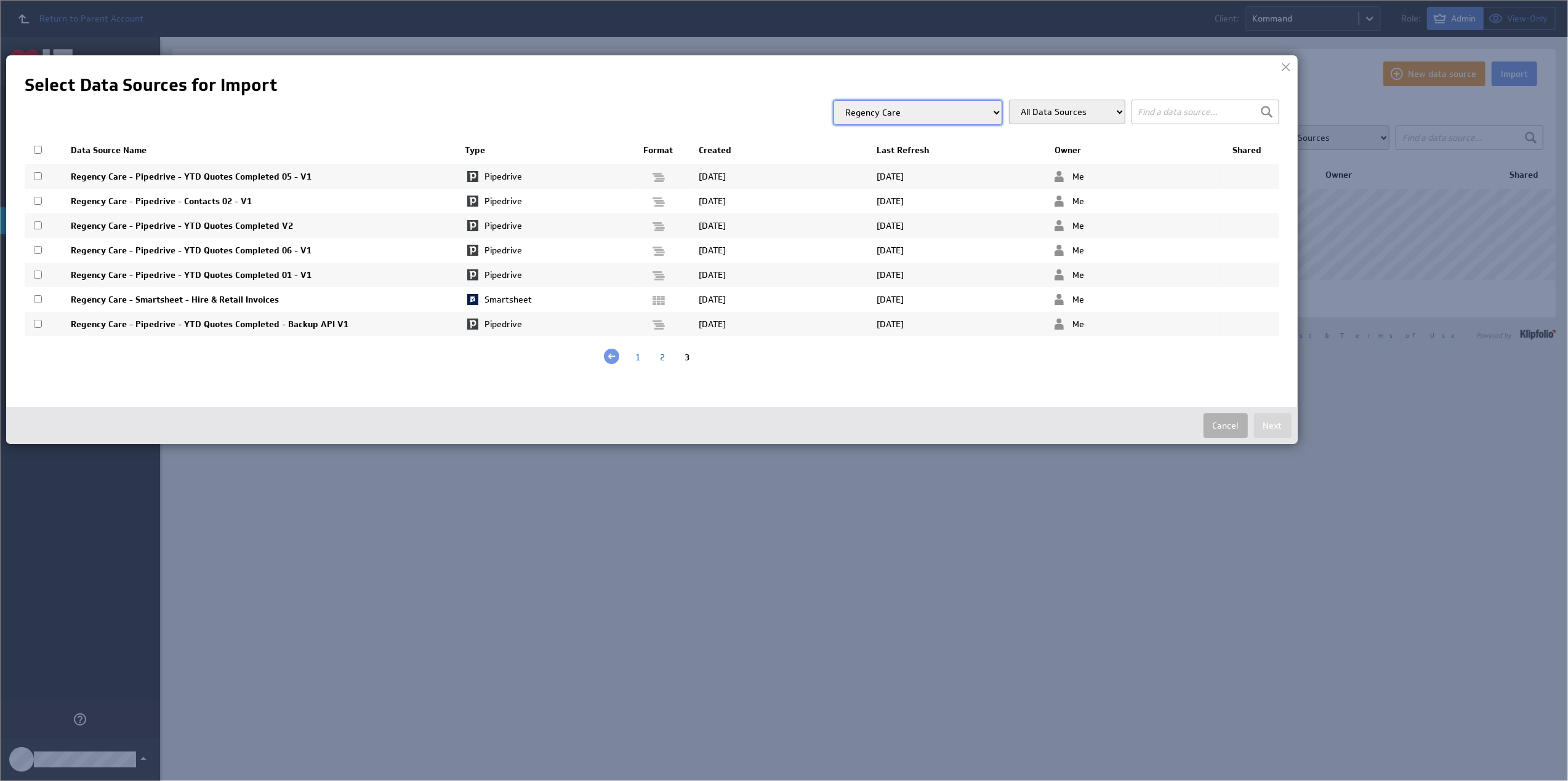
scroll to position [0, 0]
click at [1239, 421] on button "Cancel" at bounding box center [1225, 426] width 44 height 24
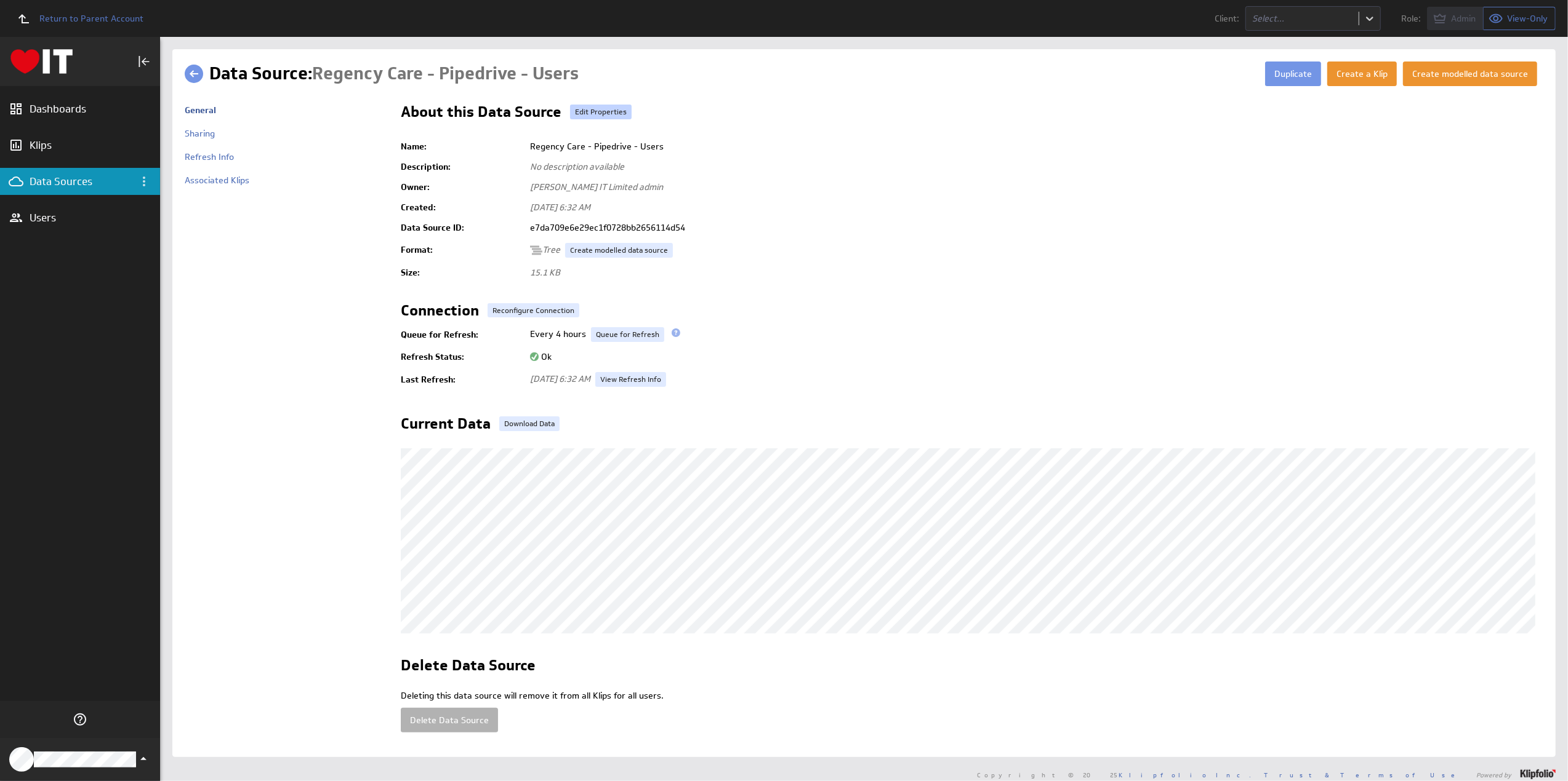
click at [594, 112] on link "Edit Properties" at bounding box center [600, 111] width 61 height 15
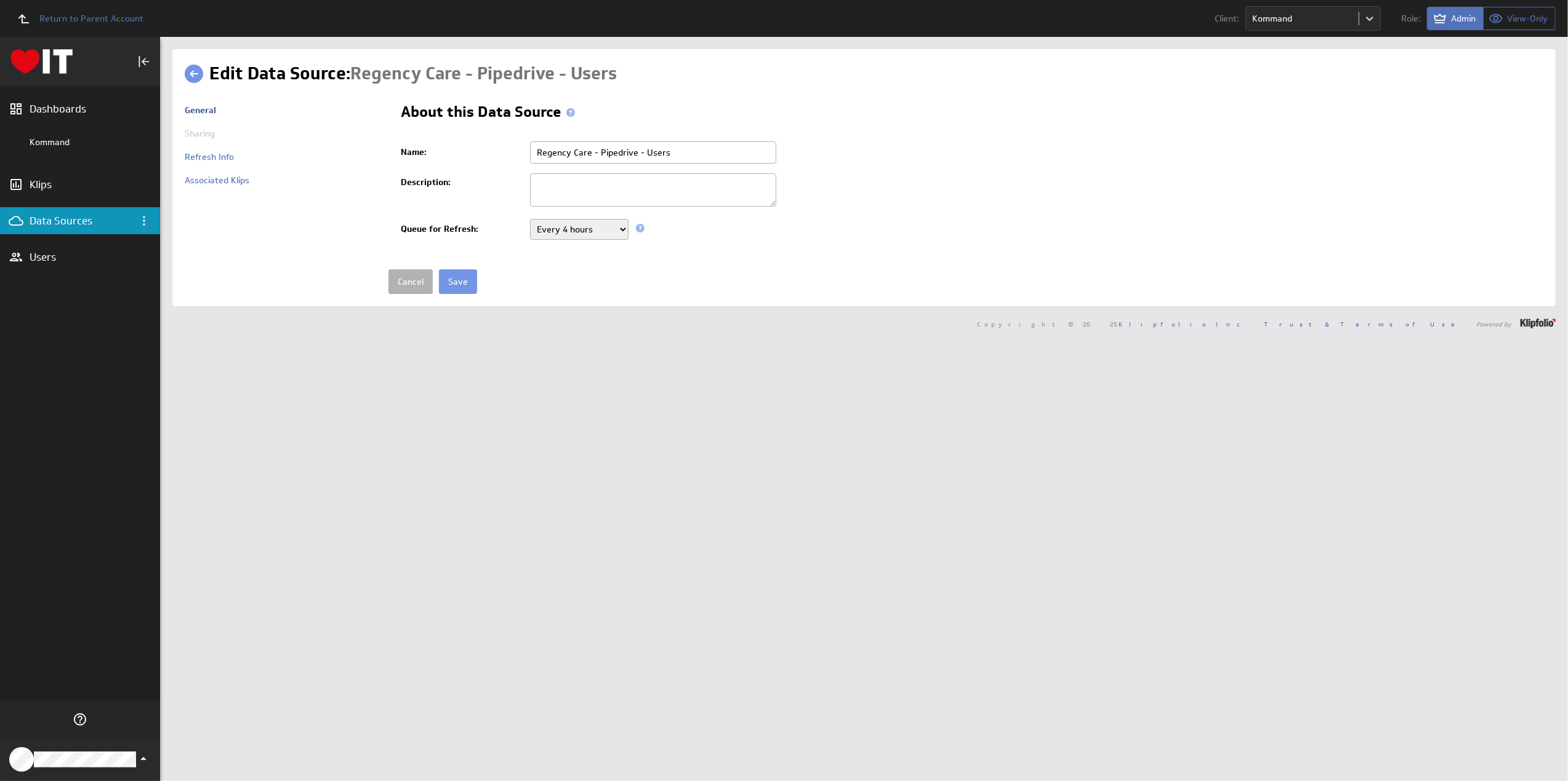
drag, startPoint x: 587, startPoint y: 151, endPoint x: 528, endPoint y: 149, distance: 59.0
click at [530, 149] on input "Regency Care - Pipedrive - Users" at bounding box center [653, 153] width 246 height 22
type input "Kommand - Pipedrive - Users"
click at [454, 278] on input "Save" at bounding box center [458, 282] width 38 height 24
drag, startPoint x: 589, startPoint y: 153, endPoint x: 510, endPoint y: 149, distance: 79.1
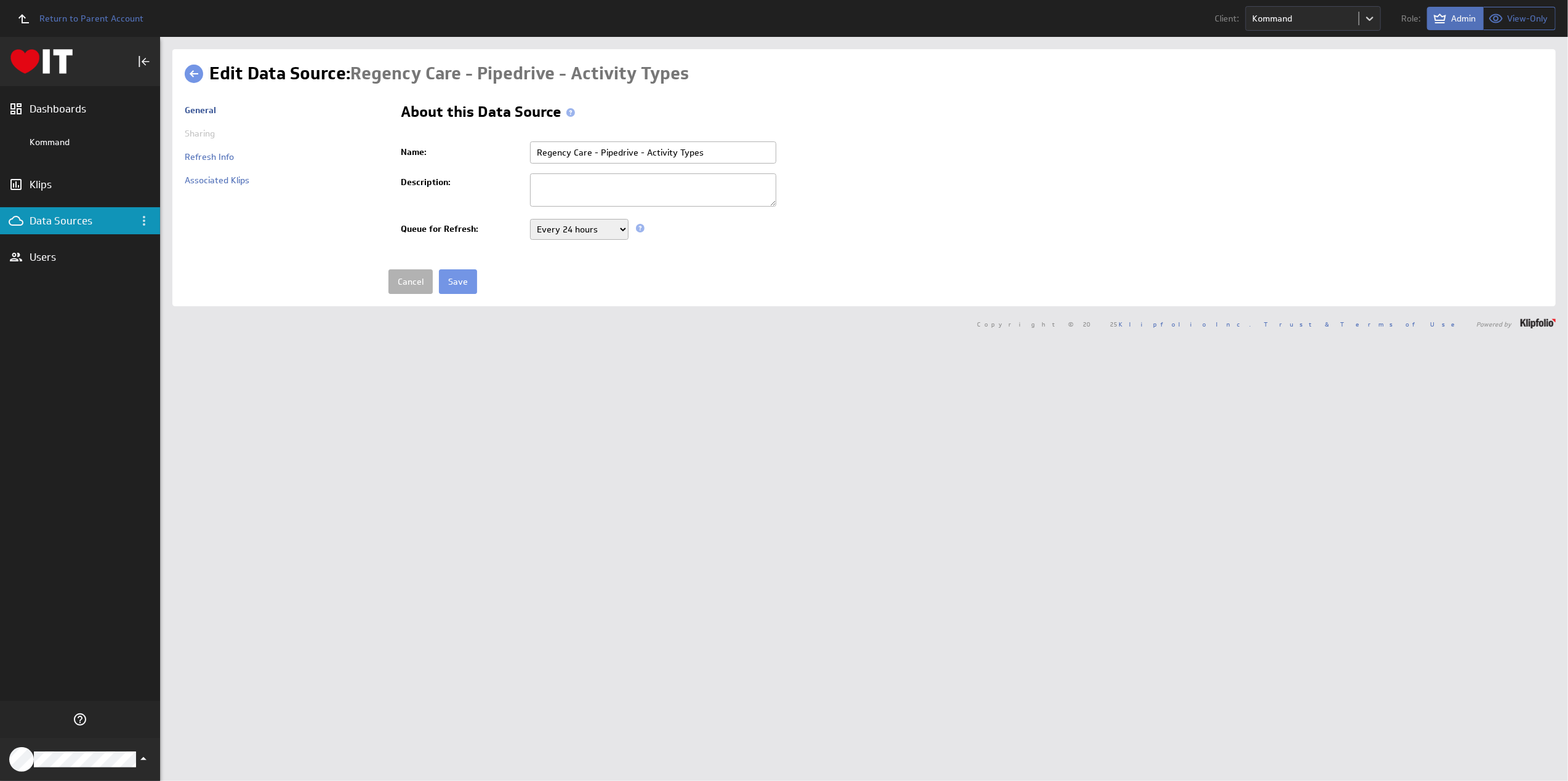
click at [510, 149] on tr "Name: Regency Care - Pipedrive - Activity Types" at bounding box center [972, 153] width 1142 height 32
paste input "Kommand"
type input "Kommand - Pipedrive - Activity Types"
click at [455, 278] on input "Save" at bounding box center [458, 282] width 38 height 24
drag, startPoint x: 588, startPoint y: 150, endPoint x: 509, endPoint y: 148, distance: 79.0
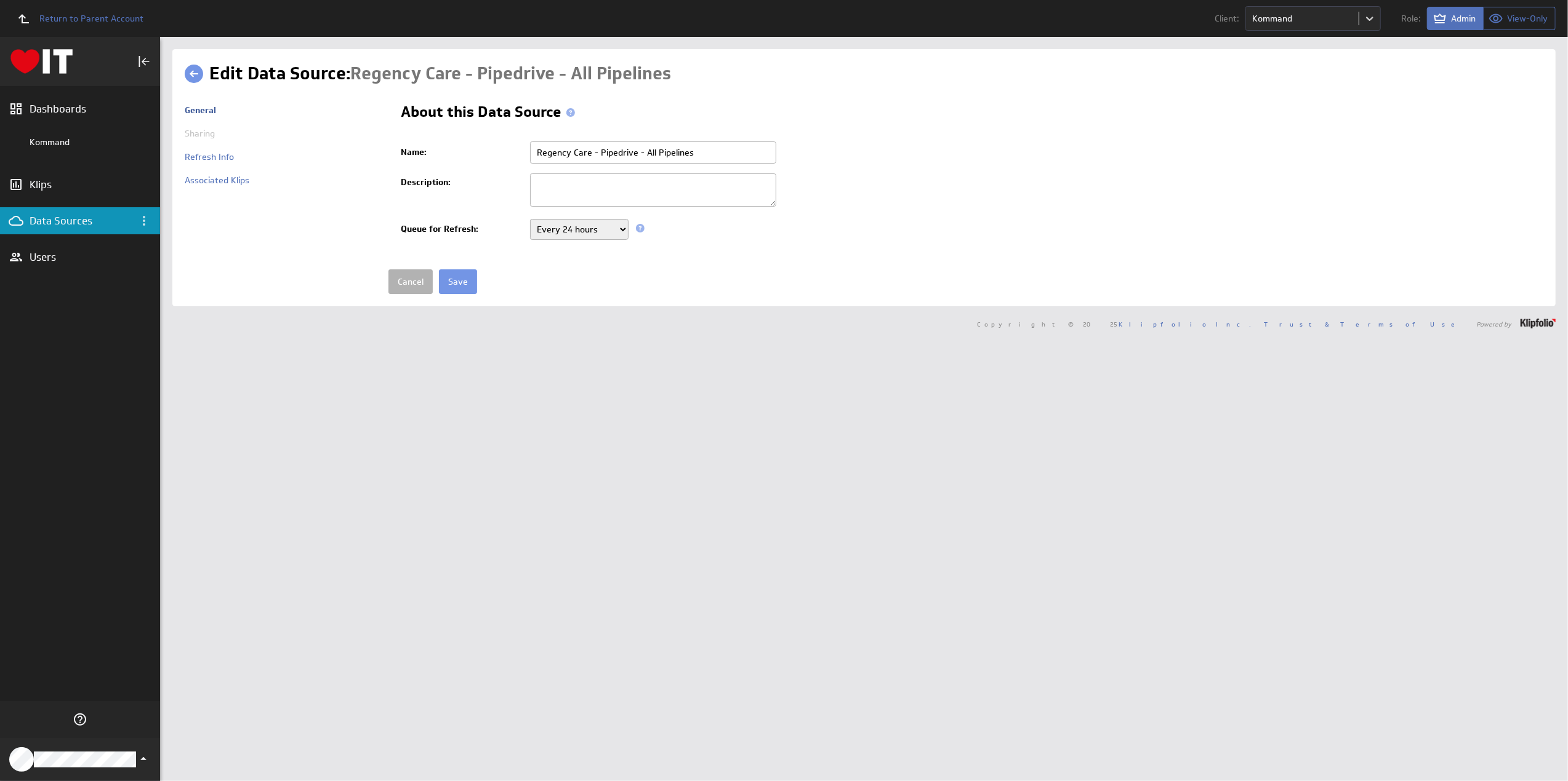
click at [509, 148] on tr "Name: Regency Care - Pipedrive - All Pipelines" at bounding box center [972, 153] width 1142 height 32
paste input "Kommand"
type input "Kommand - Pipedrive - All Pipelines"
click at [452, 279] on input "Save" at bounding box center [458, 282] width 38 height 24
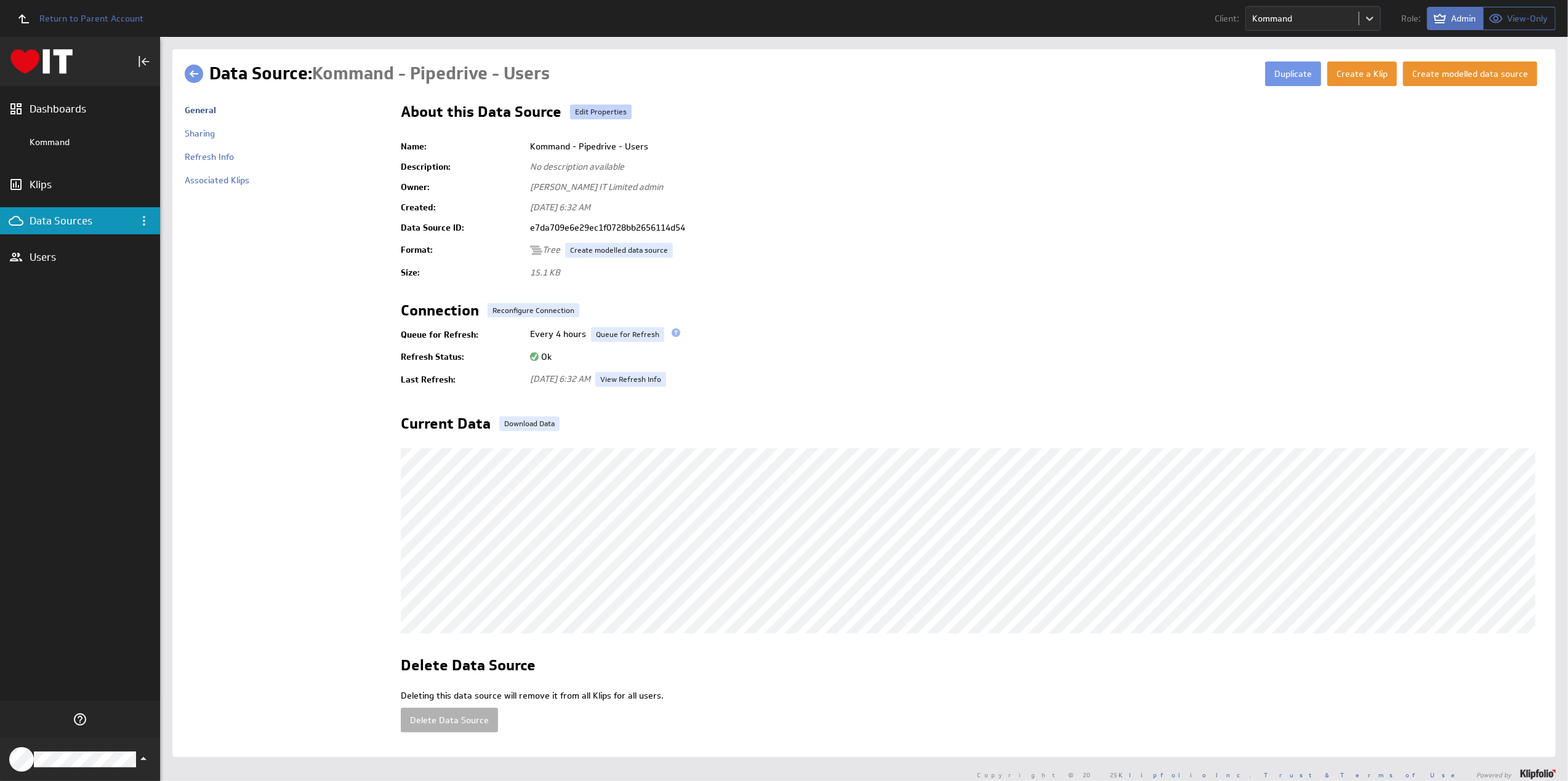
click at [591, 113] on link "Edit Properties" at bounding box center [600, 111] width 61 height 15
click at [506, 305] on link "Reconfigure Connection" at bounding box center [533, 311] width 92 height 15
click at [519, 311] on link "Reconfigure Connection" at bounding box center [533, 311] width 92 height 15
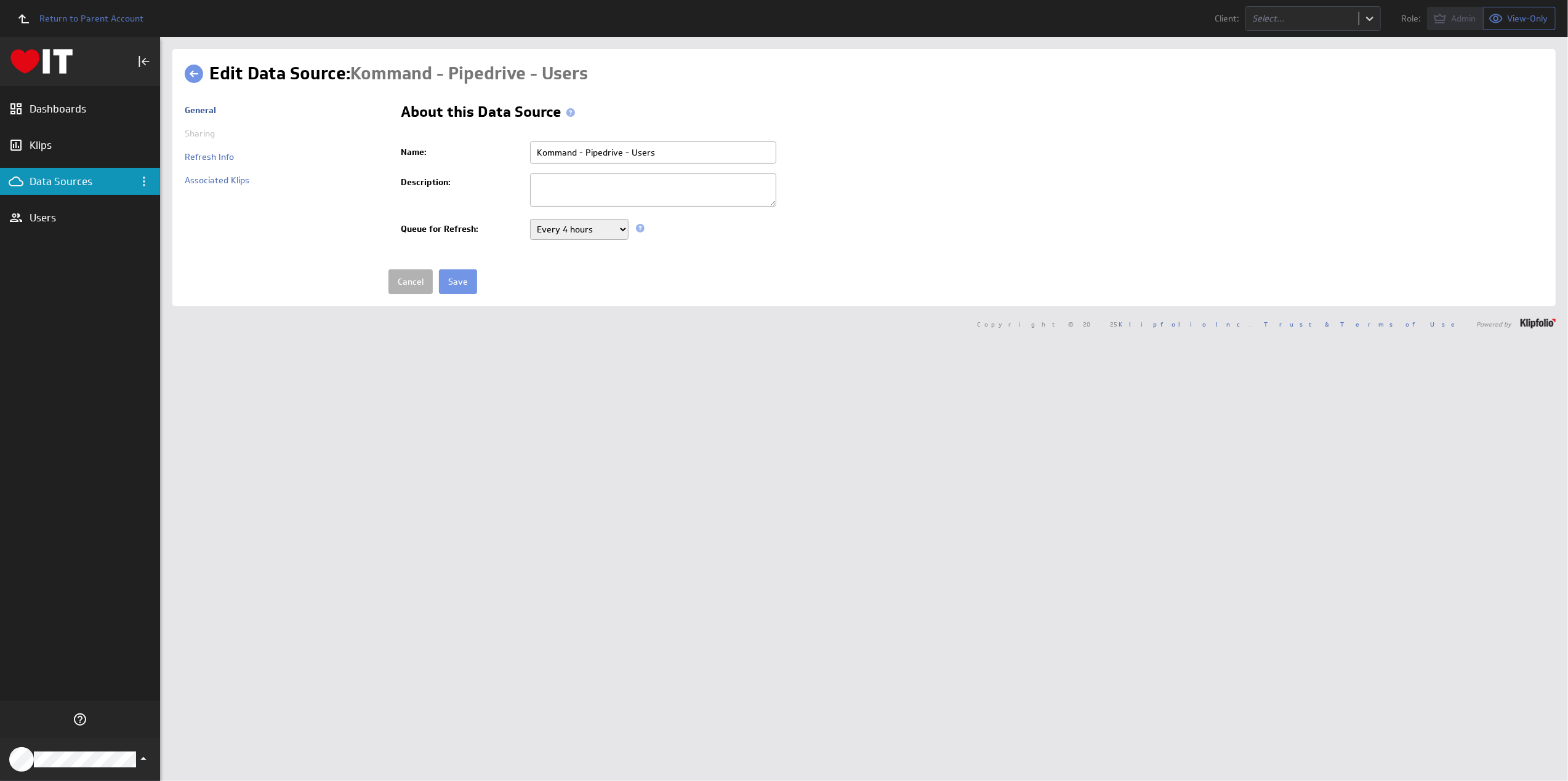
click at [566, 231] on select "Never Every minute Every 5 minutes Every 15 minutes Every 30 minutes Every hour…" at bounding box center [579, 229] width 99 height 21
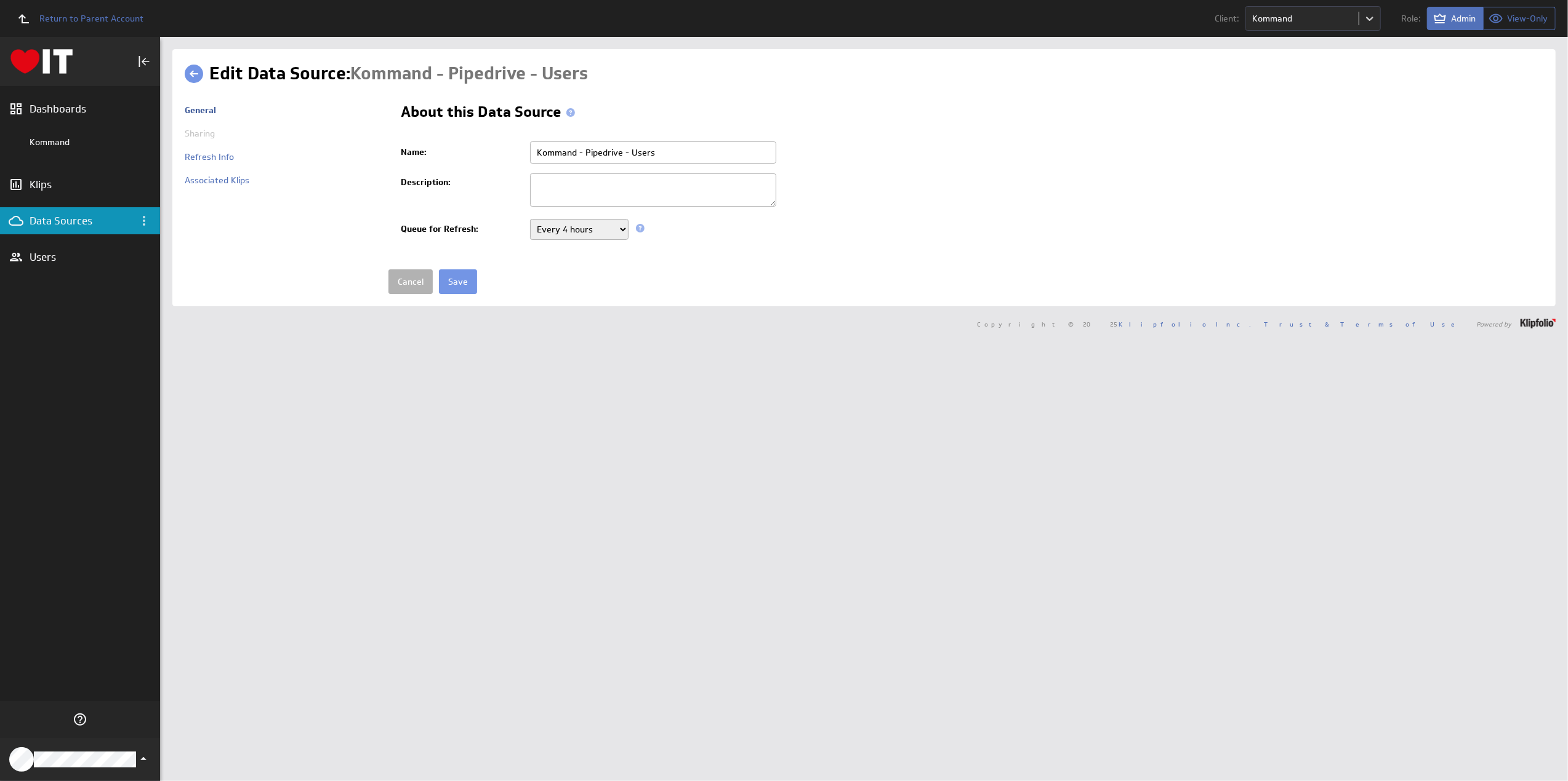
select select "86400"
click at [530, 219] on select "Never Every minute Every 5 minutes Every 15 minutes Every 30 minutes Every hour…" at bounding box center [579, 229] width 99 height 21
click at [458, 275] on input "Save" at bounding box center [458, 282] width 38 height 24
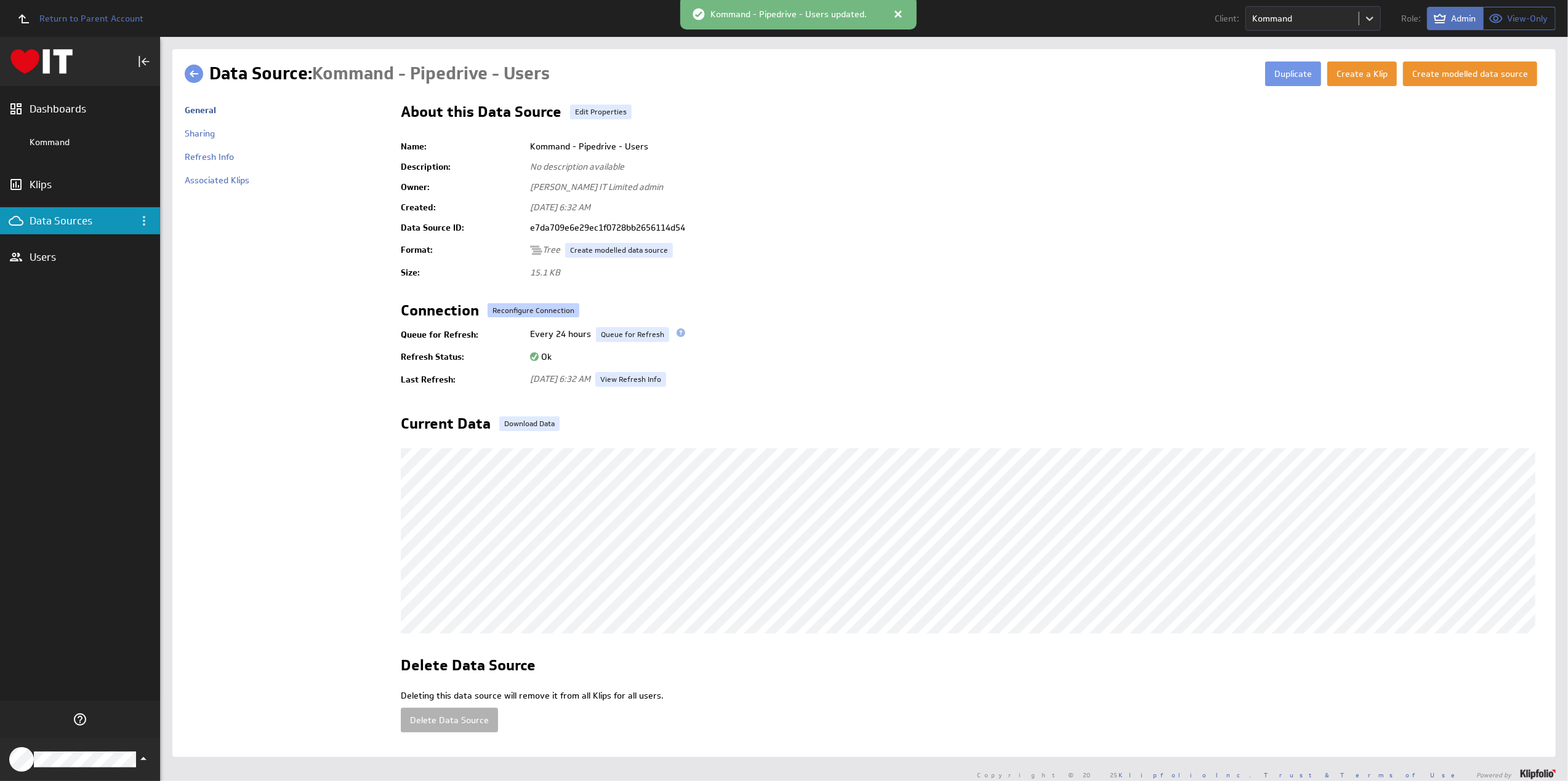
click at [516, 309] on link "Reconfigure Connection" at bounding box center [533, 311] width 92 height 15
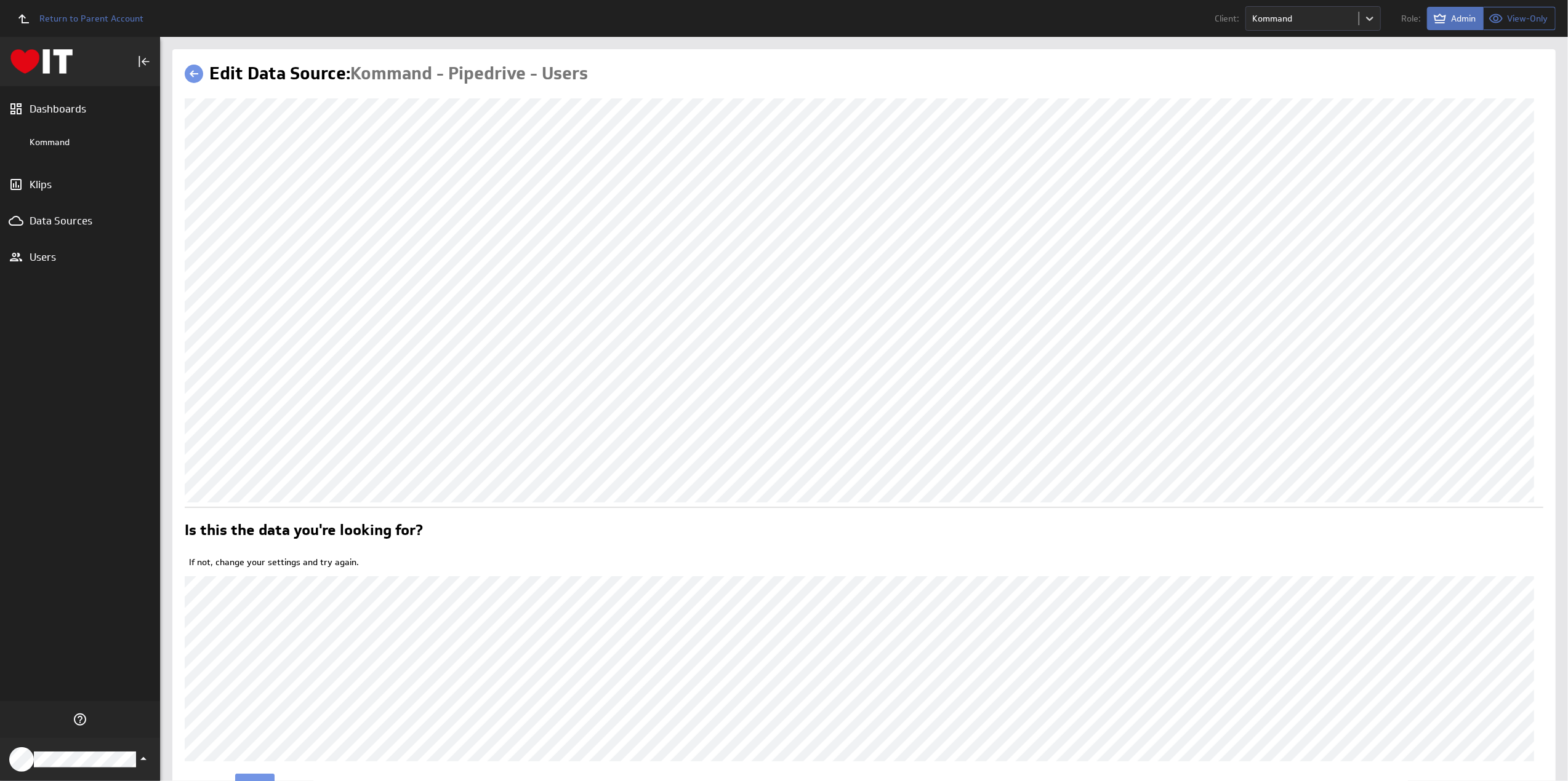
scroll to position [64, 0]
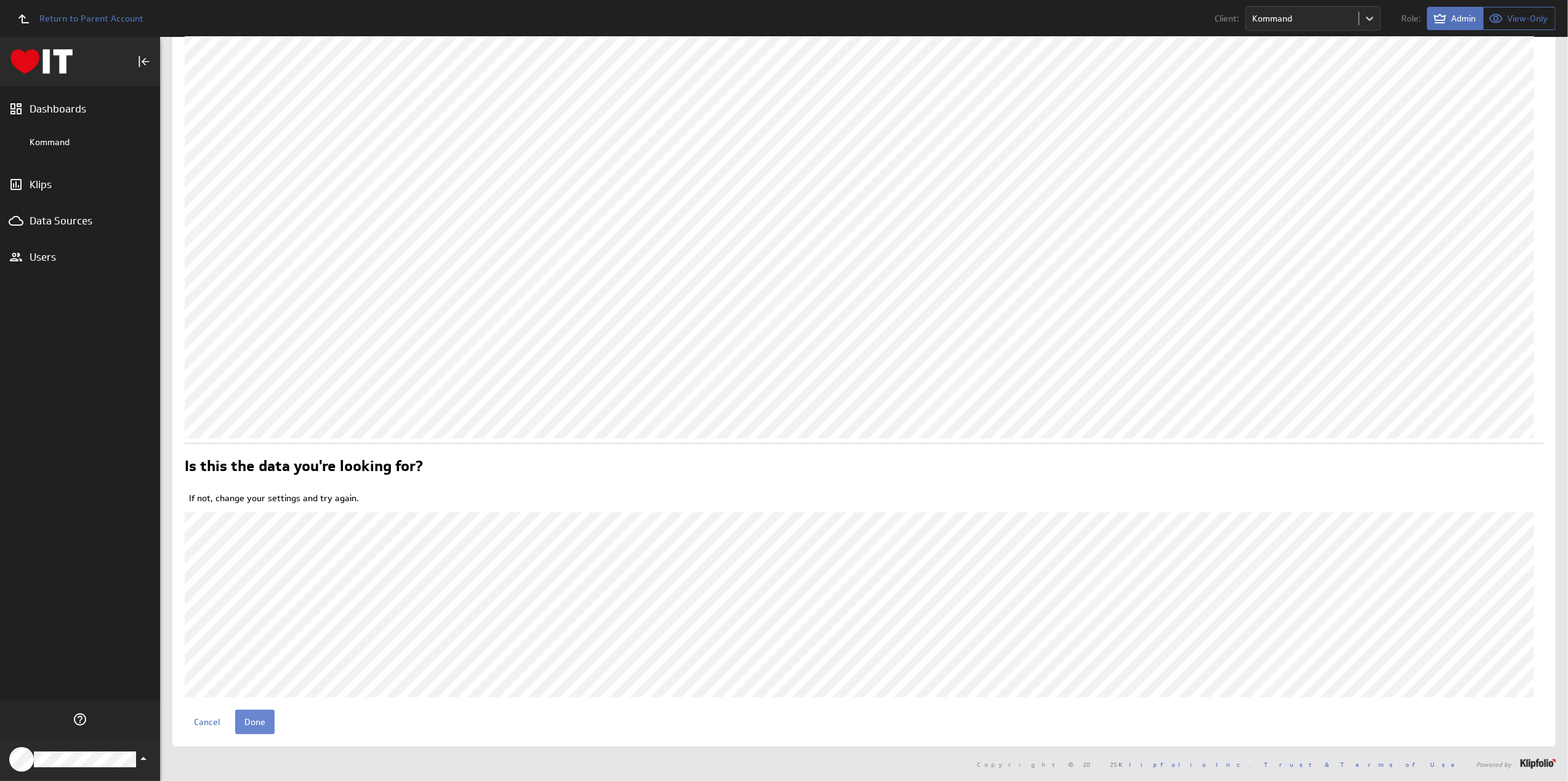
click at [257, 717] on input "Done" at bounding box center [255, 722] width 39 height 24
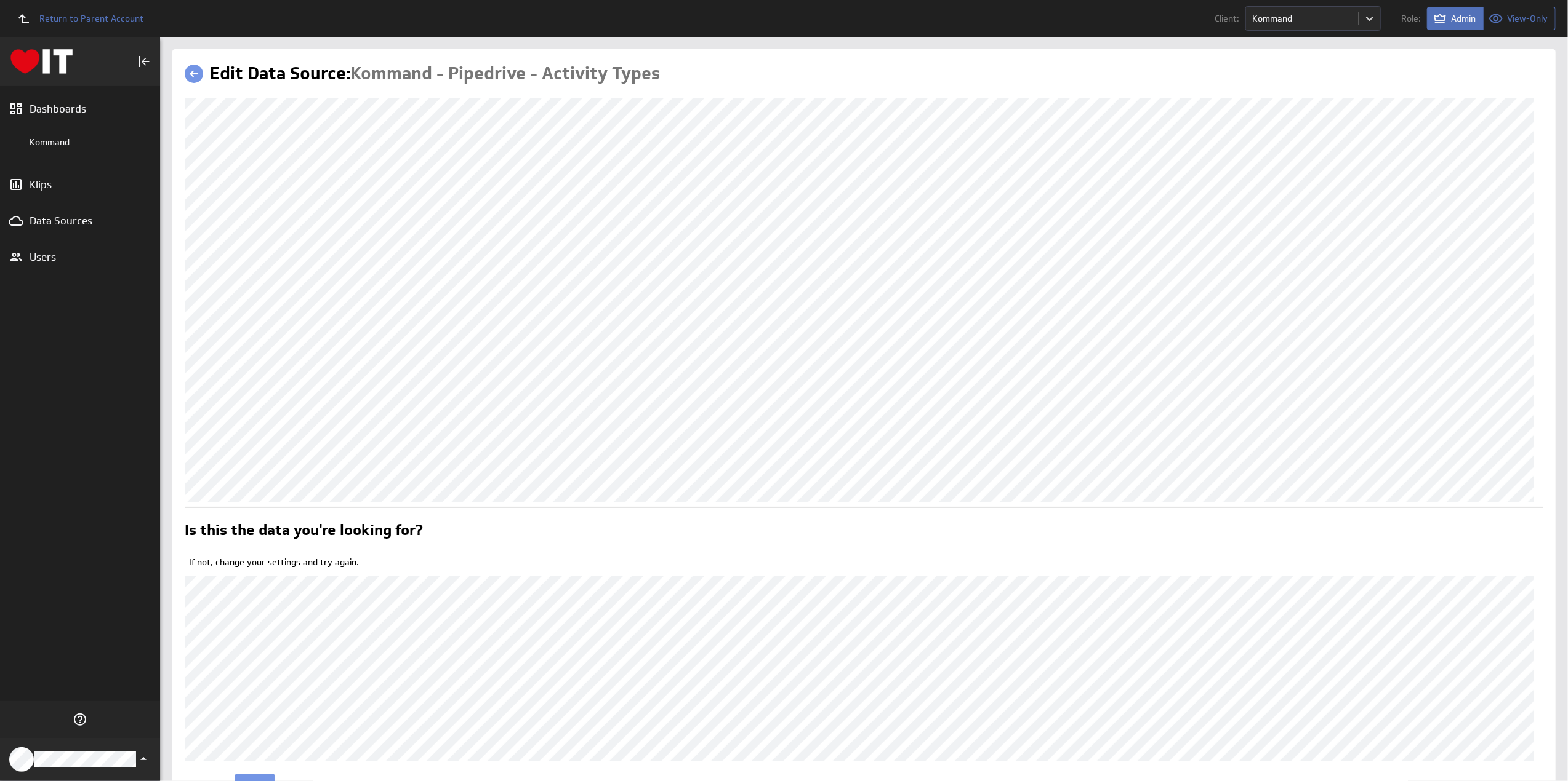
scroll to position [64, 0]
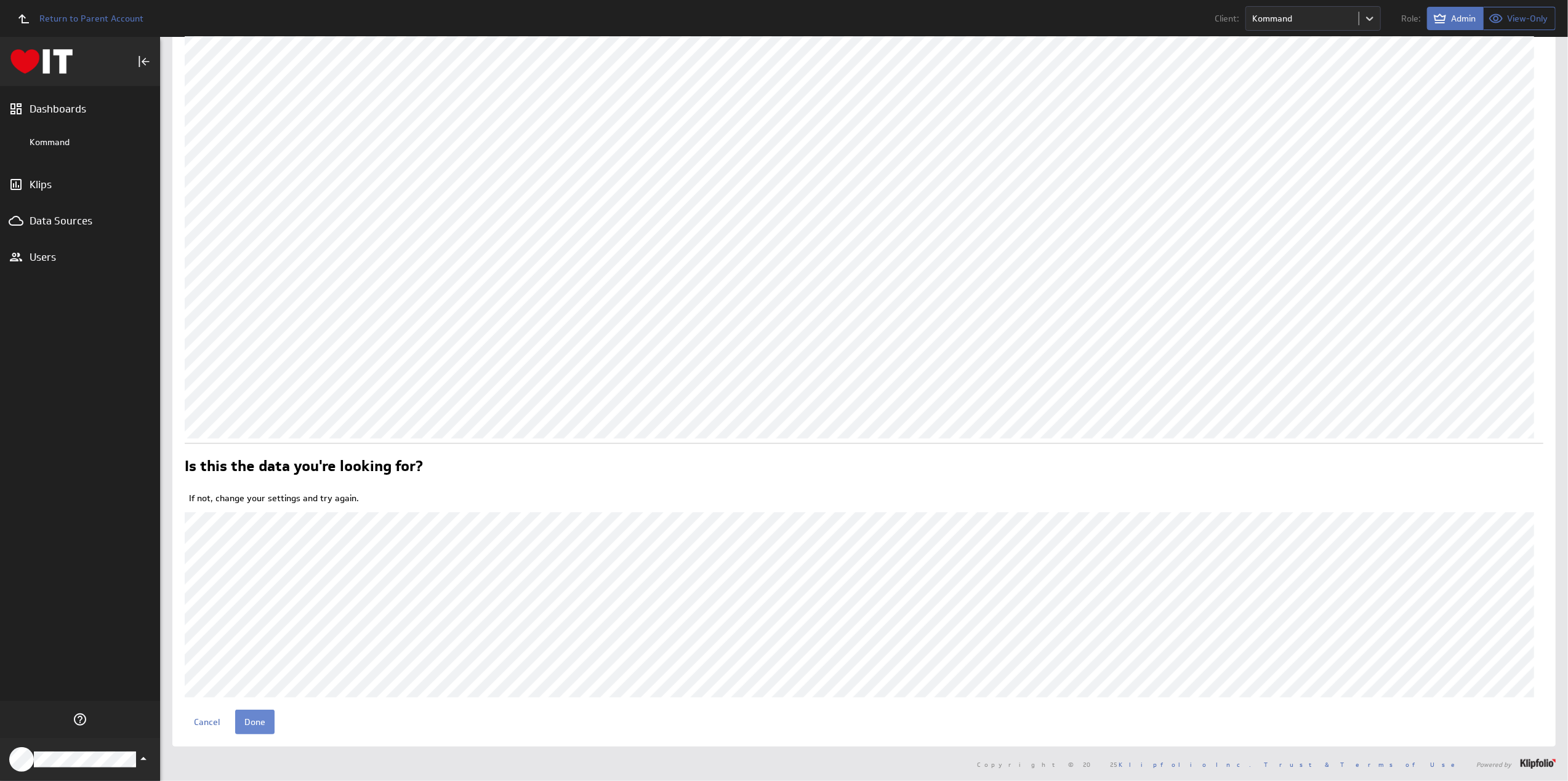
click at [255, 722] on input "Done" at bounding box center [255, 722] width 39 height 24
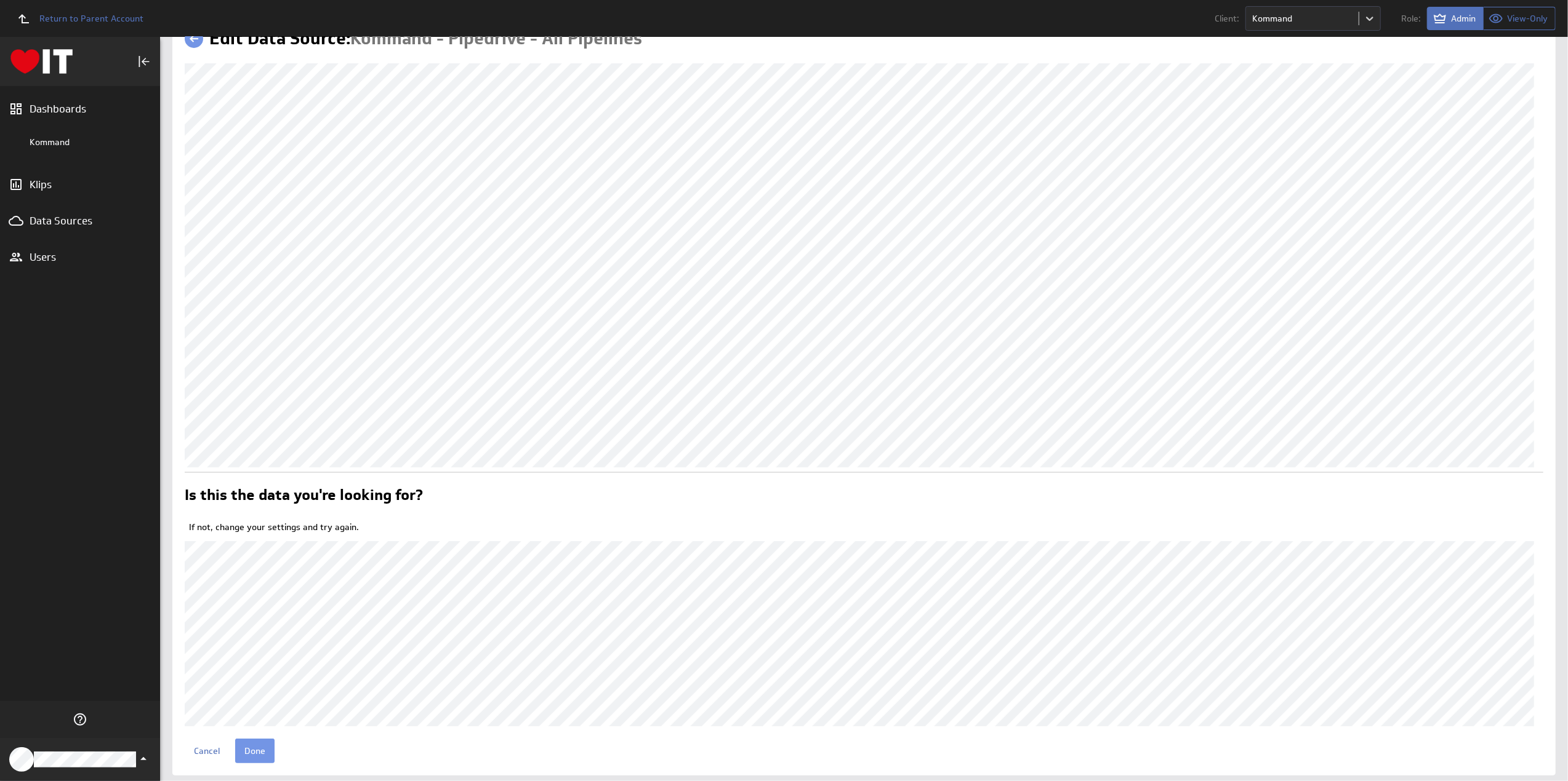
scroll to position [64, 0]
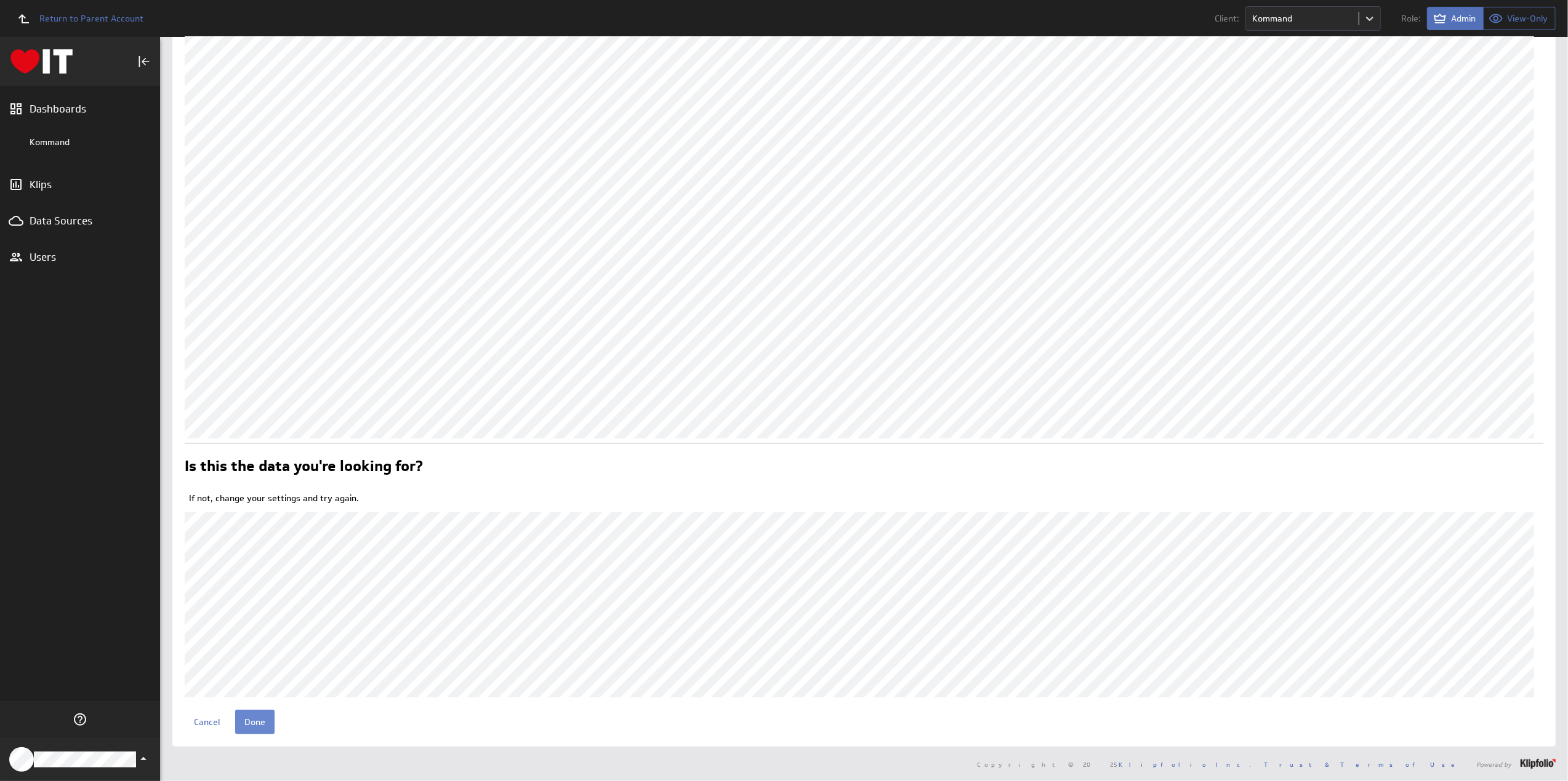
click at [255, 718] on input "Done" at bounding box center [255, 722] width 39 height 24
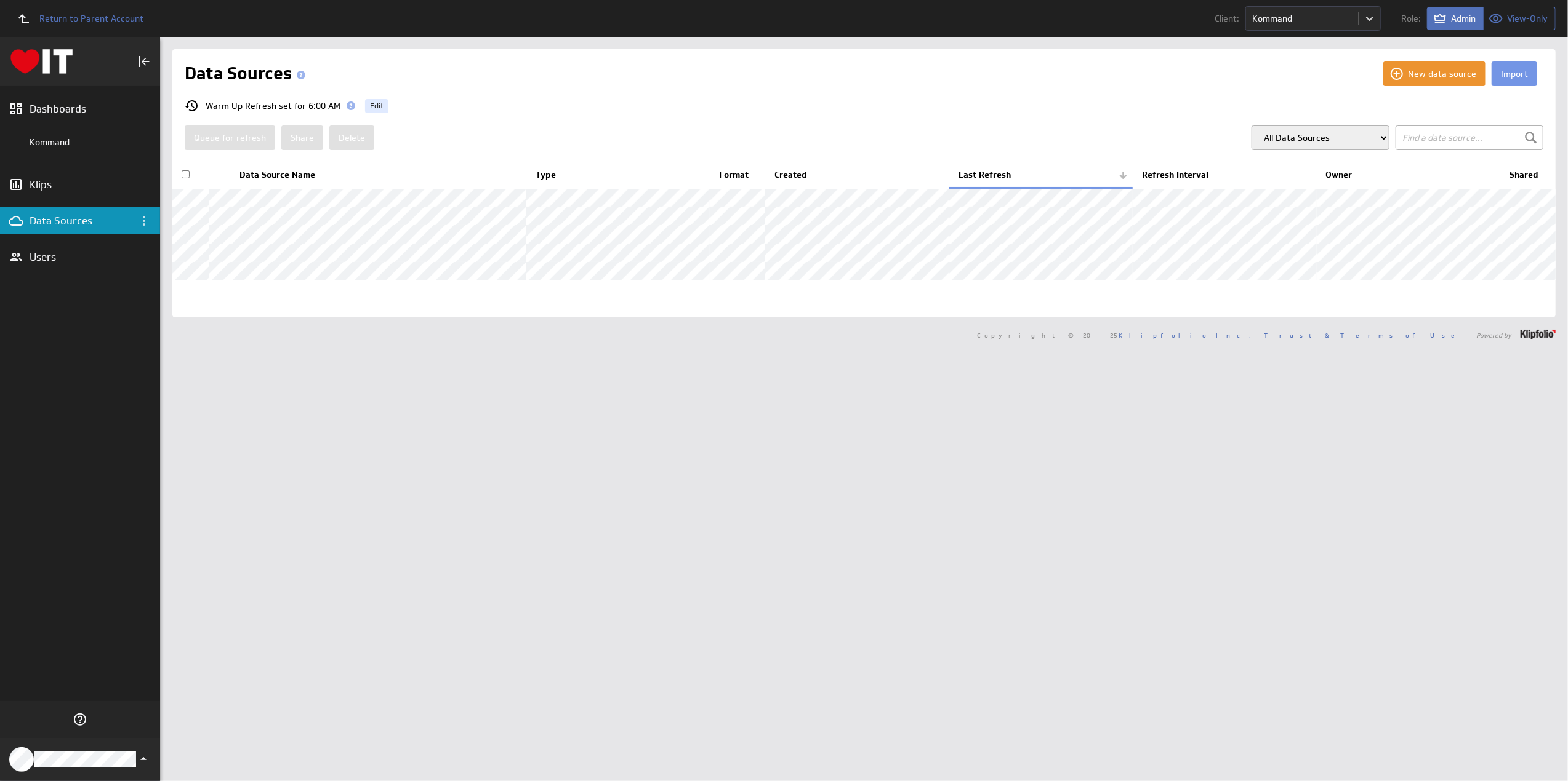
drag, startPoint x: 395, startPoint y: 17, endPoint x: 418, endPoint y: 63, distance: 51.4
click at [418, 63] on div "Data Sources" at bounding box center [783, 73] width 1199 height 24
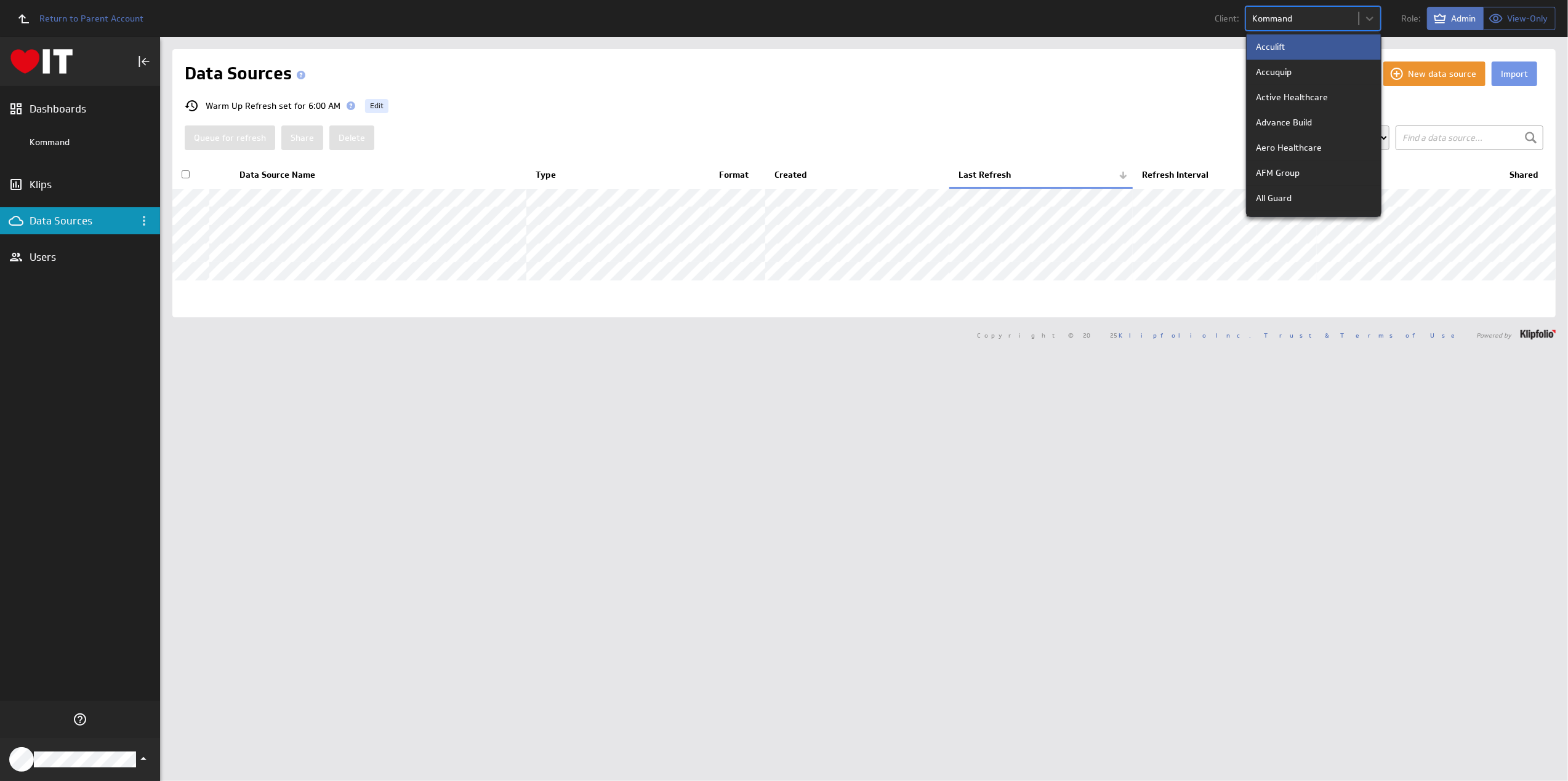
click at [1258, 16] on body "Return to Parent Account Client: option Acculift focused, 1 of 78. 78 results a…" at bounding box center [784, 391] width 1568 height 781
click at [1288, 101] on p "Earth Gear" at bounding box center [1278, 108] width 44 height 13
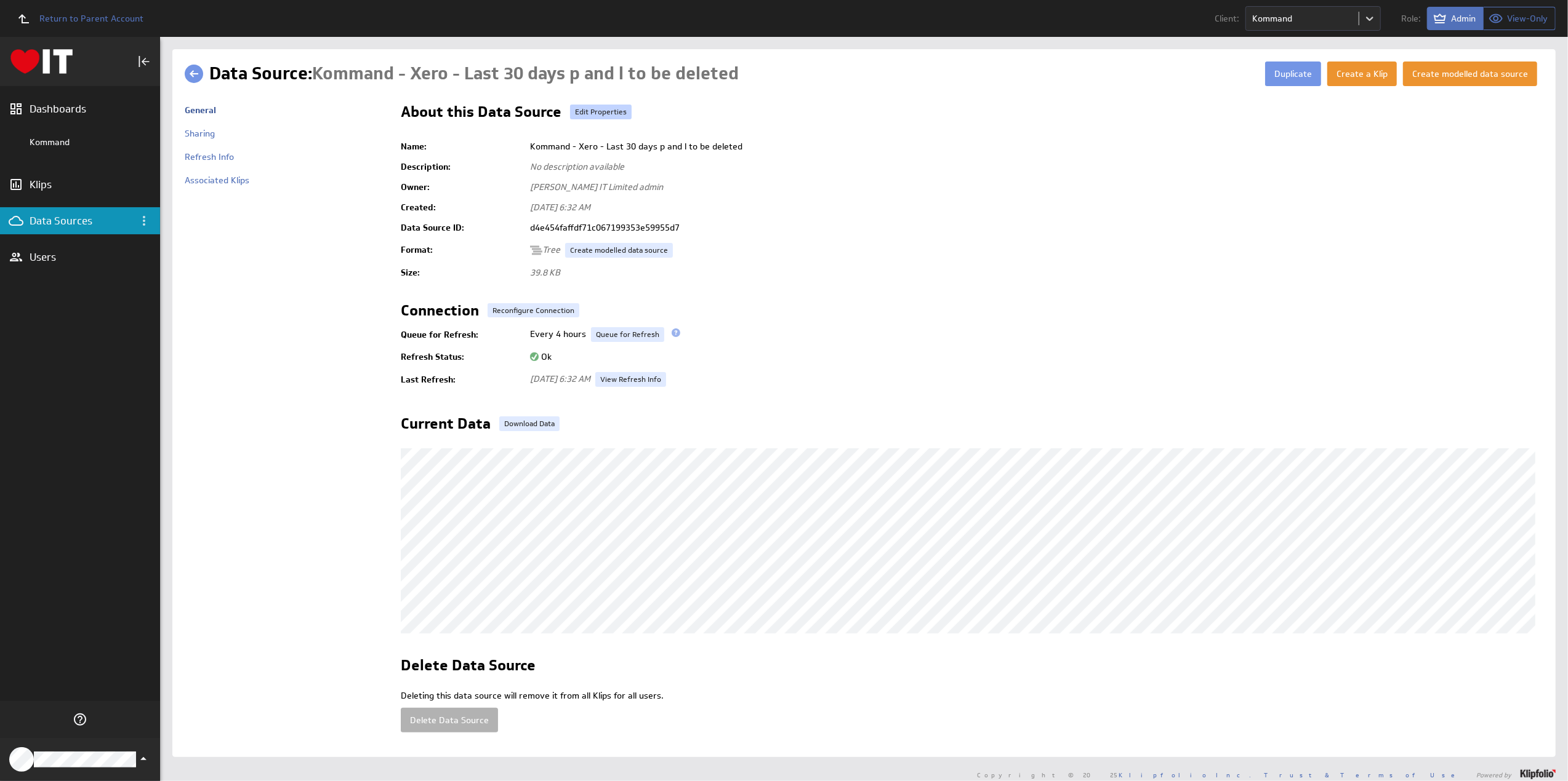
click at [605, 114] on link "Edit Properties" at bounding box center [600, 111] width 61 height 15
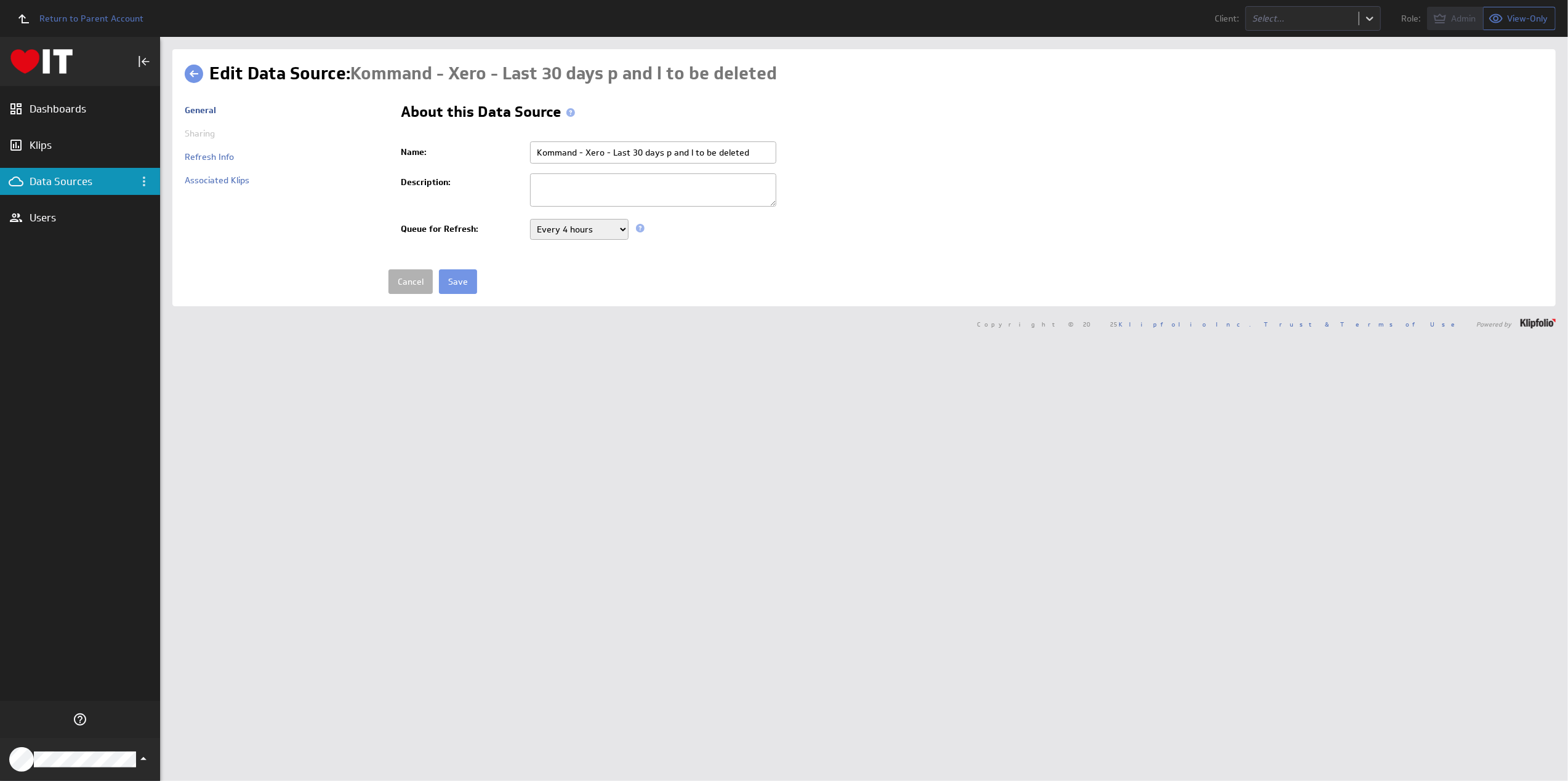
click at [561, 227] on select "Never Every minute Every 5 minutes Every 15 minutes Every 30 minutes Every hour…" at bounding box center [579, 229] width 99 height 21
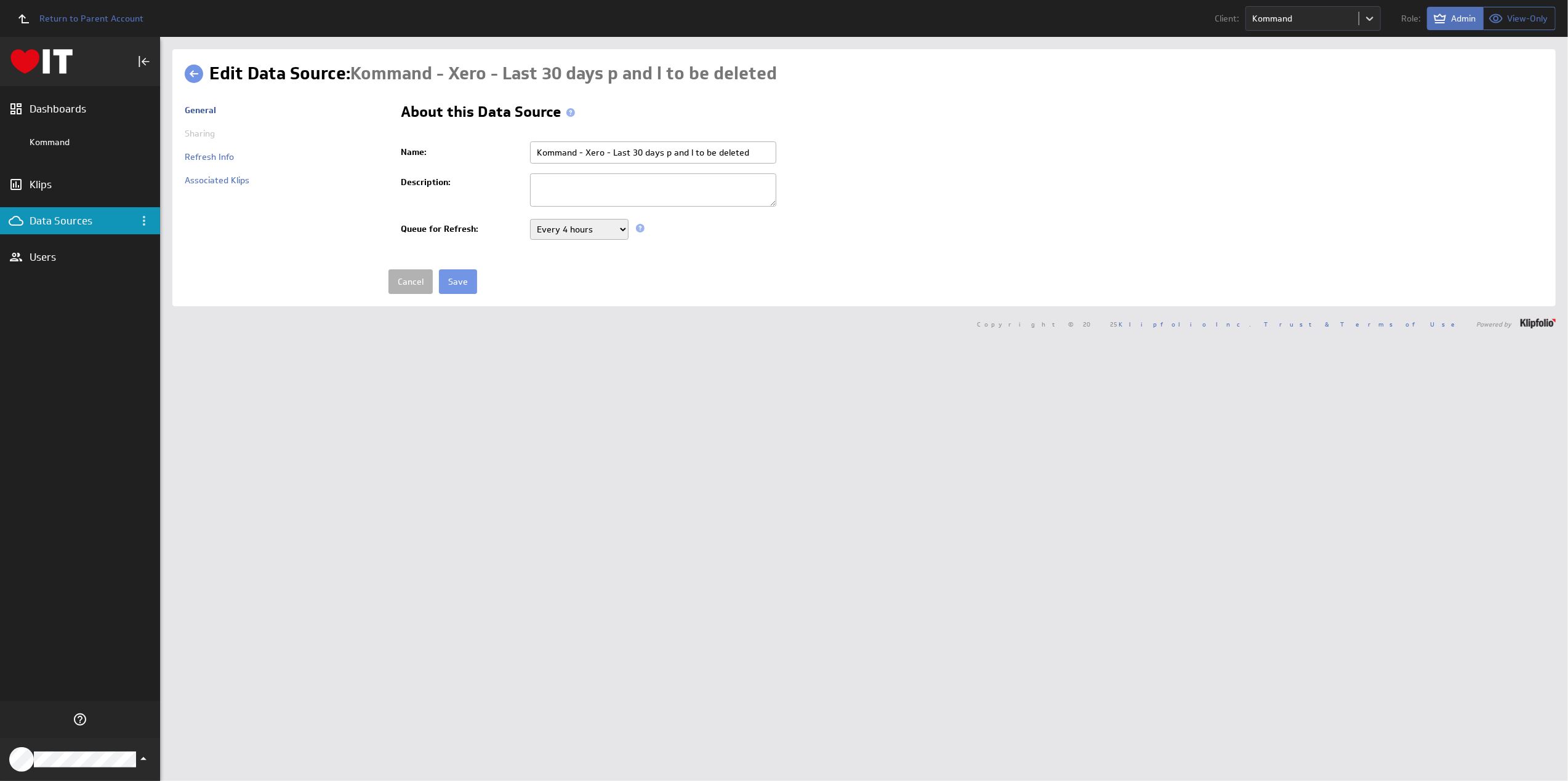
select select "86400"
click at [530, 219] on select "Never Every minute Every 5 minutes Every 15 minutes Every 30 minutes Every hour…" at bounding box center [579, 229] width 99 height 21
click at [456, 273] on input "Save" at bounding box center [458, 282] width 38 height 24
